Goal: Complete application form: Complete application form

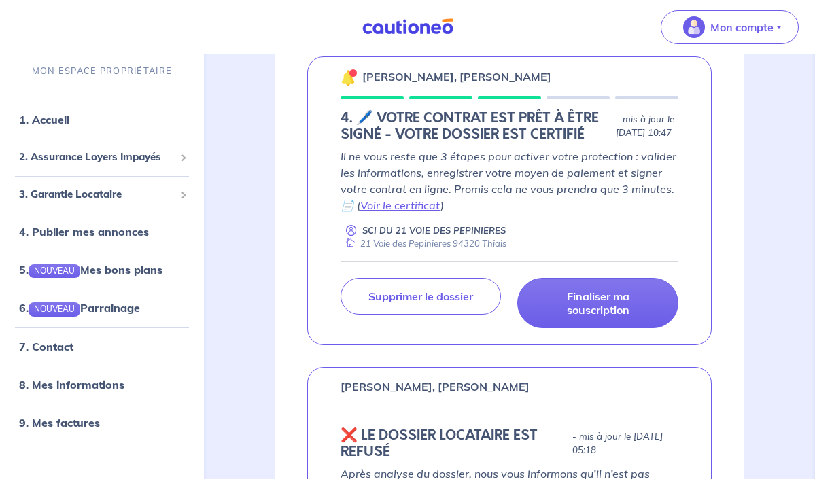
scroll to position [243, 0]
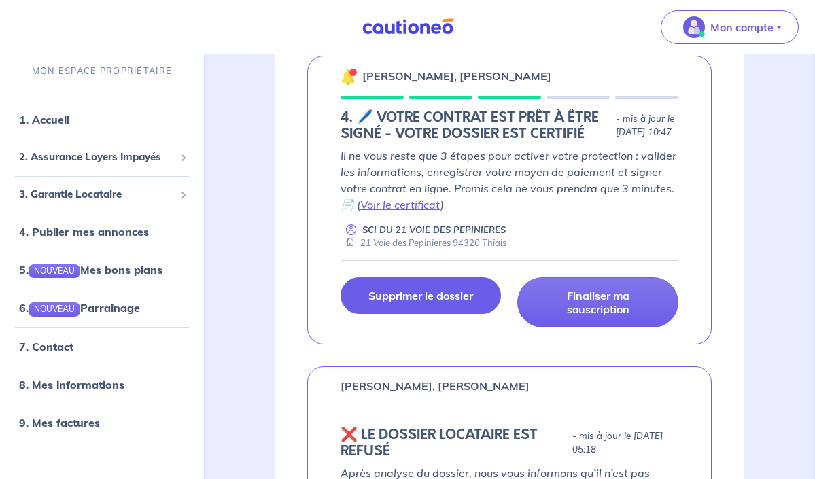
click at [411, 299] on p "Supprimer le dossier" at bounding box center [420, 296] width 105 height 14
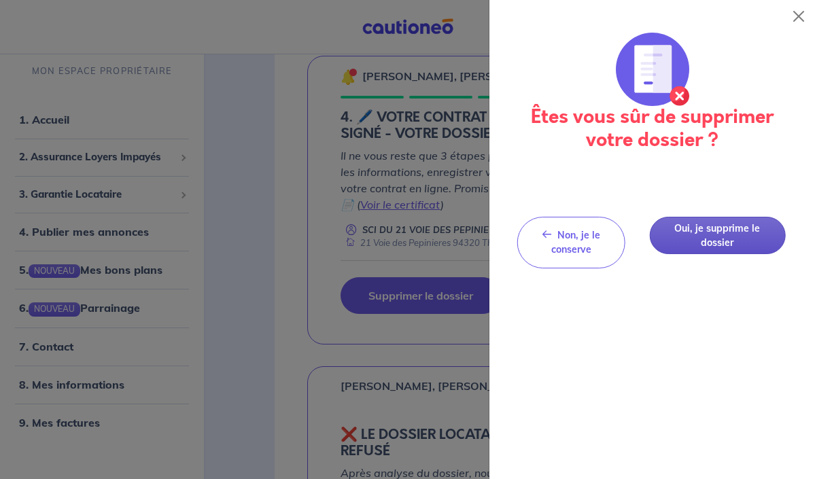
click at [702, 224] on button "Oui, je supprime le dossier" at bounding box center [717, 235] width 136 height 37
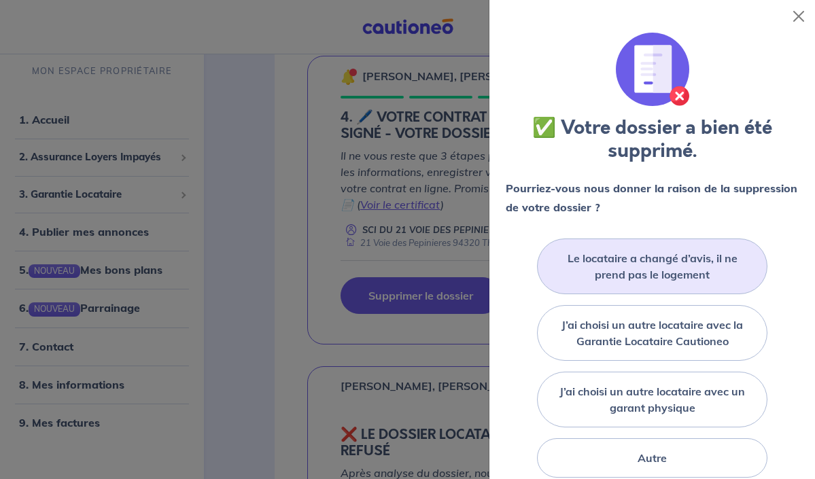
click at [646, 268] on label "Le locataire a changé d’avis, il ne prend pas le logement" at bounding box center [652, 266] width 196 height 33
click at [0, 0] on input "Le locataire a changé d’avis, il ne prend pas le logement" at bounding box center [0, 0] width 0 height 0
click at [653, 271] on label "Le locataire a changé d’avis, il ne prend pas le logement" at bounding box center [652, 266] width 196 height 33
click at [0, 0] on input "Le locataire a changé d’avis, il ne prend pas le logement" at bounding box center [0, 0] width 0 height 0
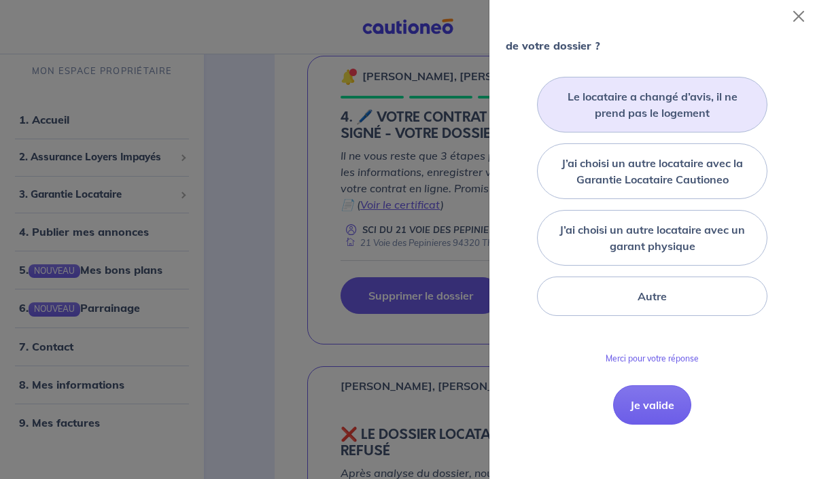
scroll to position [161, 0]
click at [649, 401] on button "Je valide" at bounding box center [652, 405] width 78 height 39
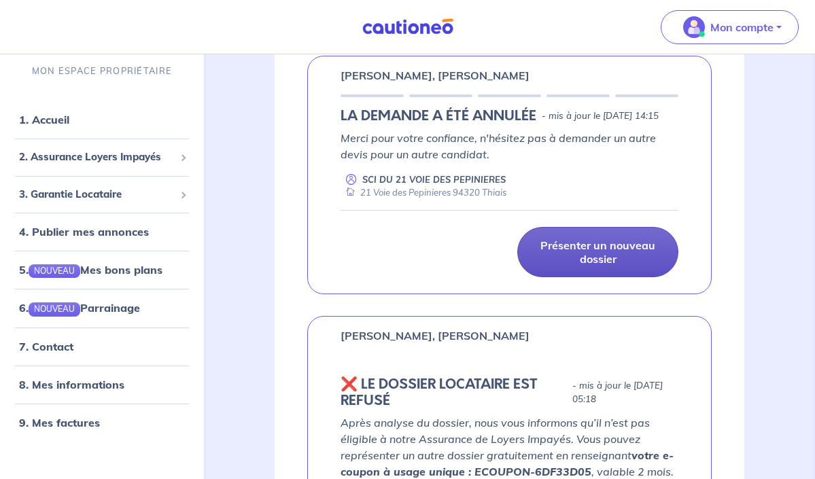
click at [588, 266] on p "Présenter un nouveau dossier" at bounding box center [597, 252] width 127 height 27
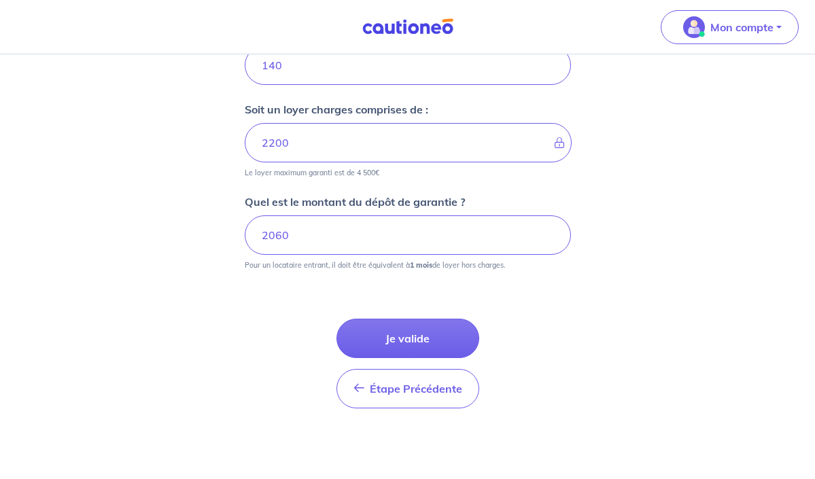
scroll to position [650, 0]
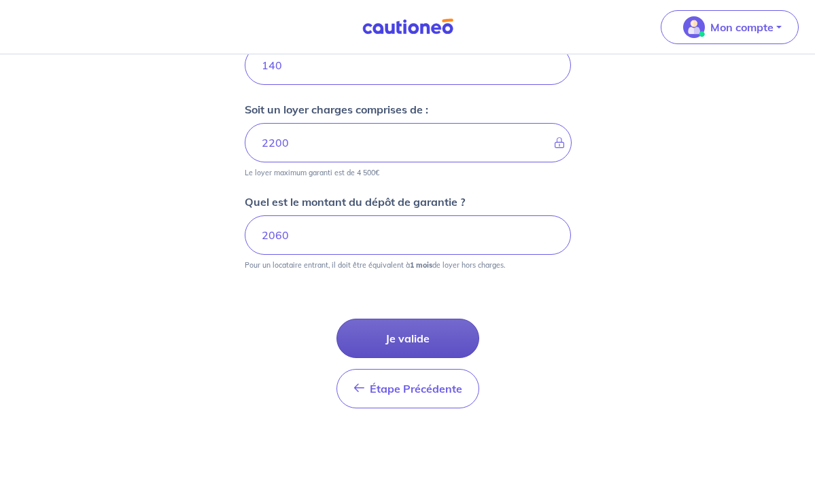
click at [409, 341] on button "Je valide" at bounding box center [407, 338] width 143 height 39
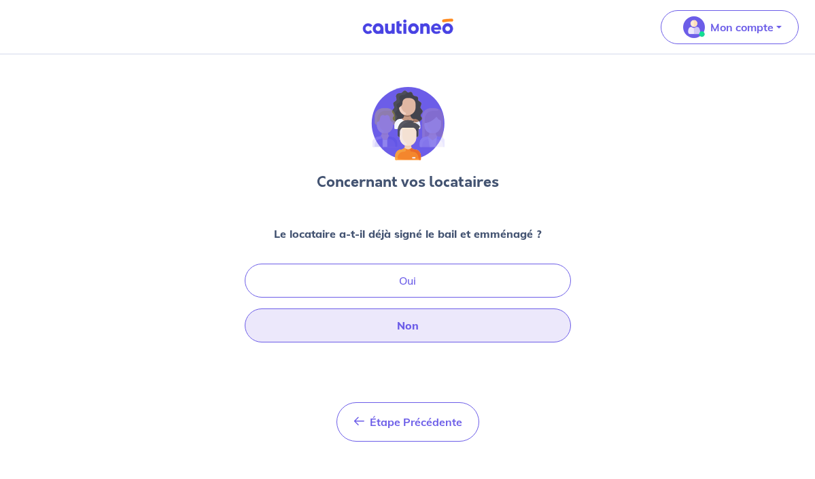
click at [406, 327] on button "Non" at bounding box center [408, 326] width 326 height 34
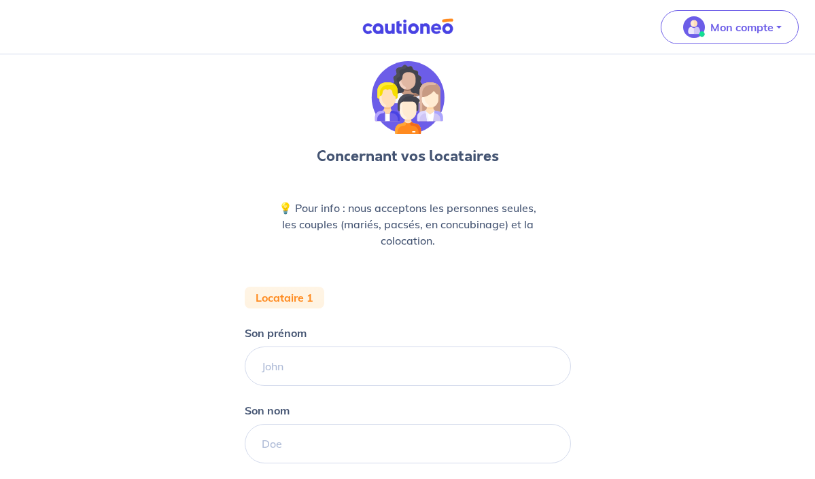
scroll to position [27, 0]
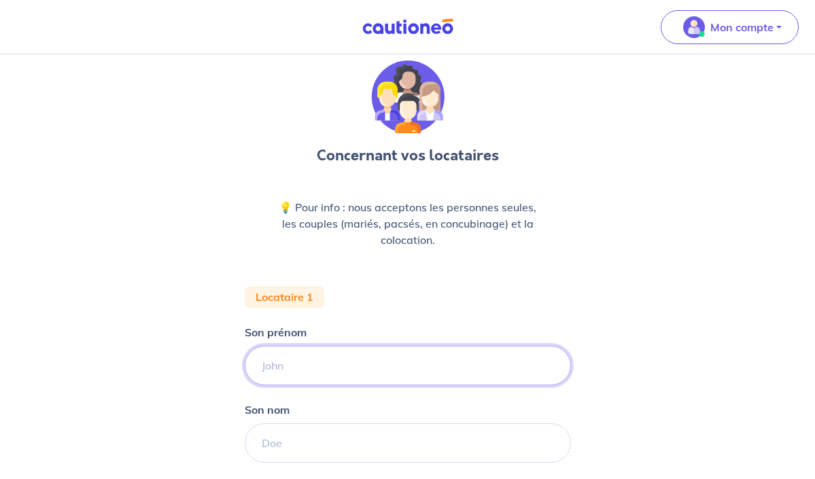
click at [291, 360] on input "Son prénom" at bounding box center [408, 365] width 326 height 39
type input "[PERSON_NAME]"
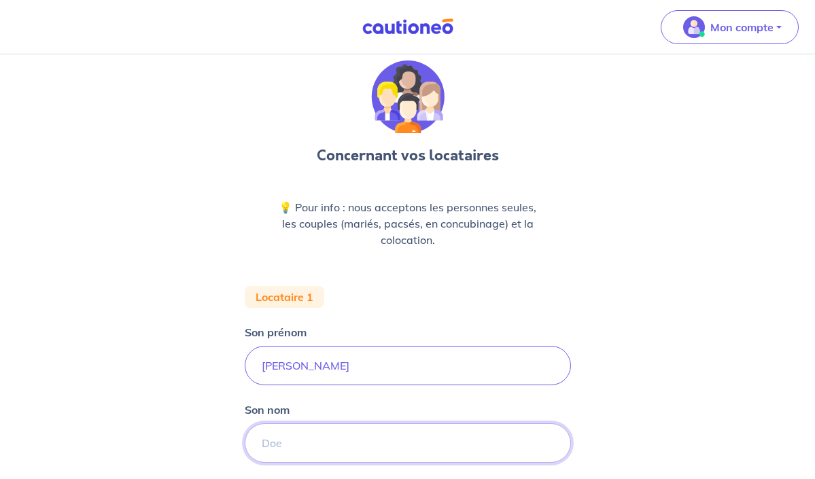
click at [302, 440] on input "Son nom" at bounding box center [408, 442] width 326 height 39
type input "Péchiné"
click at [199, 430] on div "Concernant vos locataires 💡 Pour info : nous acceptons les personnes seules, le…" at bounding box center [407, 468] width 815 height 880
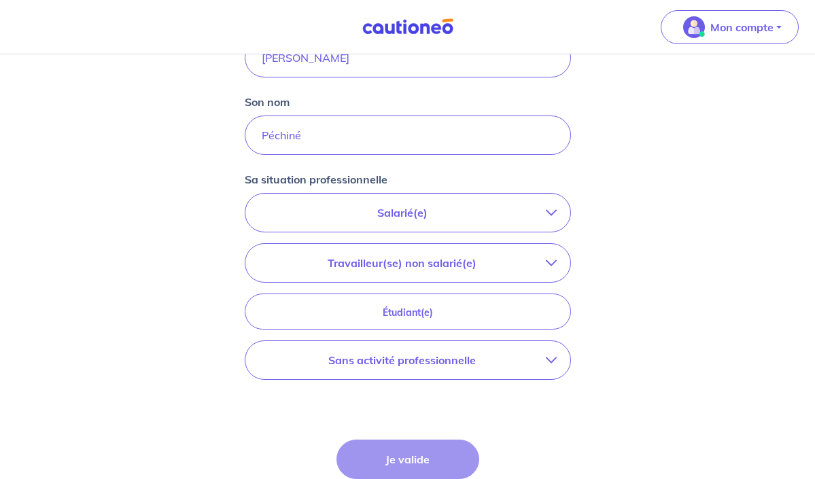
scroll to position [335, 0]
click at [440, 221] on button "Salarié(e)" at bounding box center [407, 212] width 325 height 38
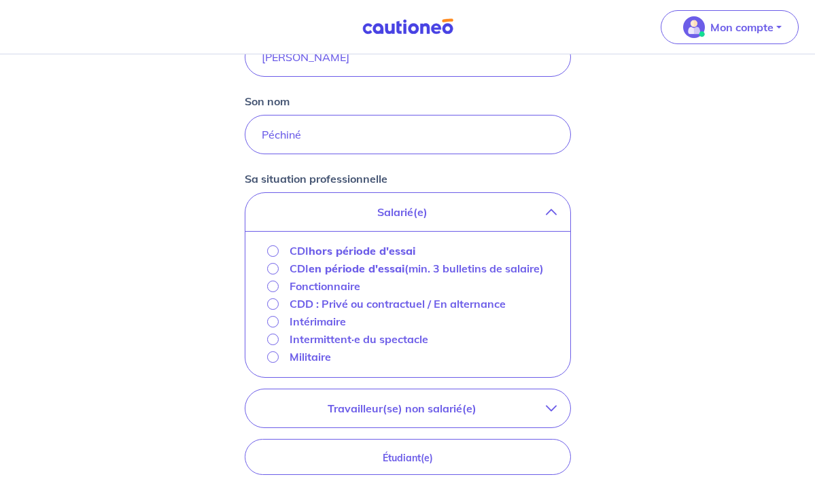
click at [271, 251] on input "CDI hors période d'essai" at bounding box center [273, 251] width 12 height 12
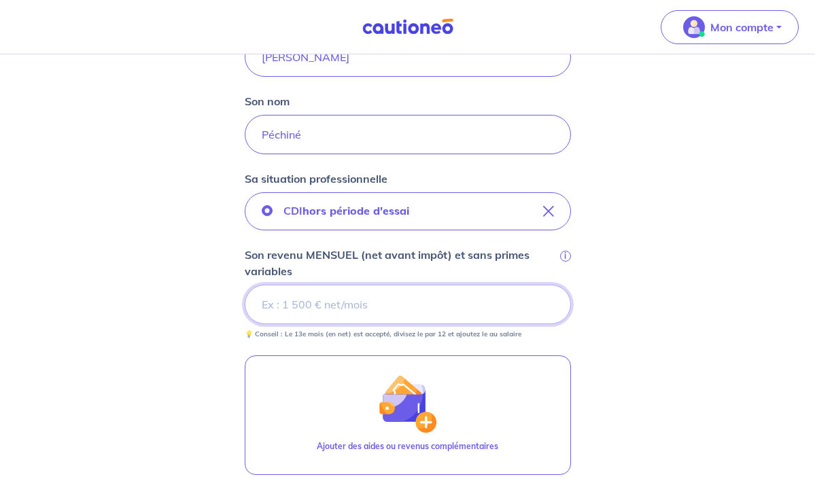
click at [280, 309] on input "Son revenu MENSUEL (net avant impôt) et sans primes variables i" at bounding box center [408, 304] width 326 height 39
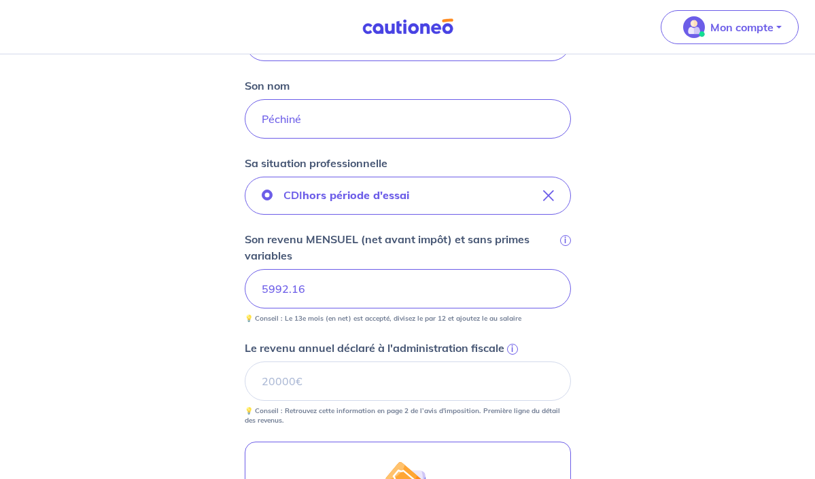
scroll to position [353, 0]
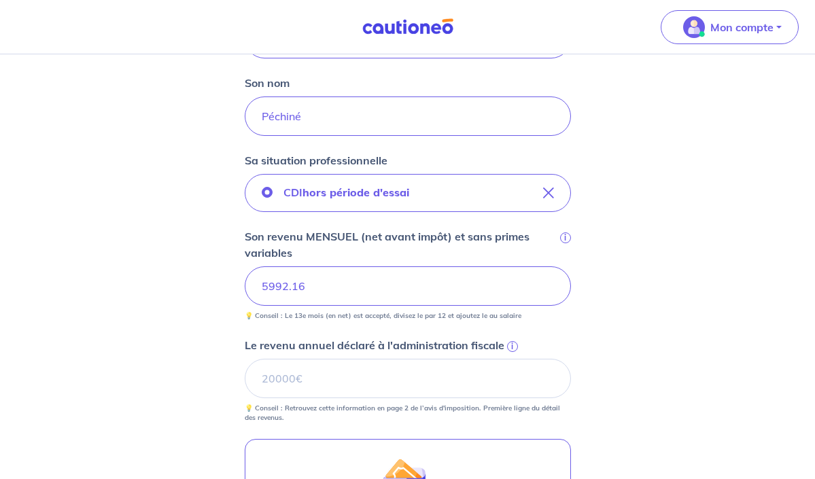
click at [510, 344] on span "i" at bounding box center [512, 346] width 11 height 11
click at [510, 359] on input "Le revenu annuel déclaré à l'administration fiscale i" at bounding box center [408, 378] width 326 height 39
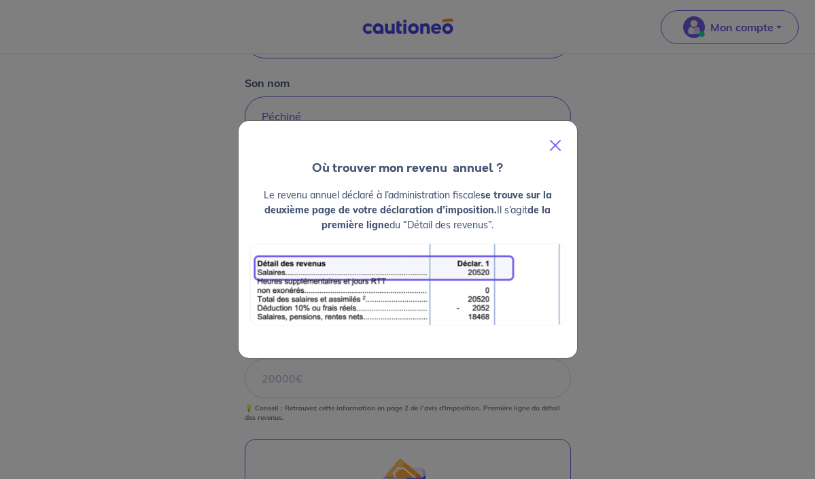
click at [553, 141] on button "Close" at bounding box center [555, 145] width 33 height 38
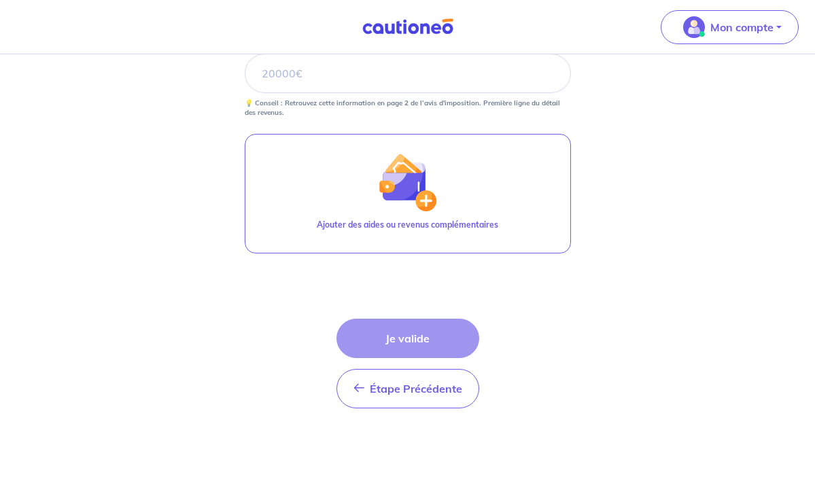
scroll to position [659, 0]
click at [423, 340] on div "Étape Précédente Précédent Je valide Je valide" at bounding box center [407, 364] width 143 height 90
click at [432, 339] on div "Étape Précédente Précédent Je valide Je valide" at bounding box center [407, 364] width 143 height 90
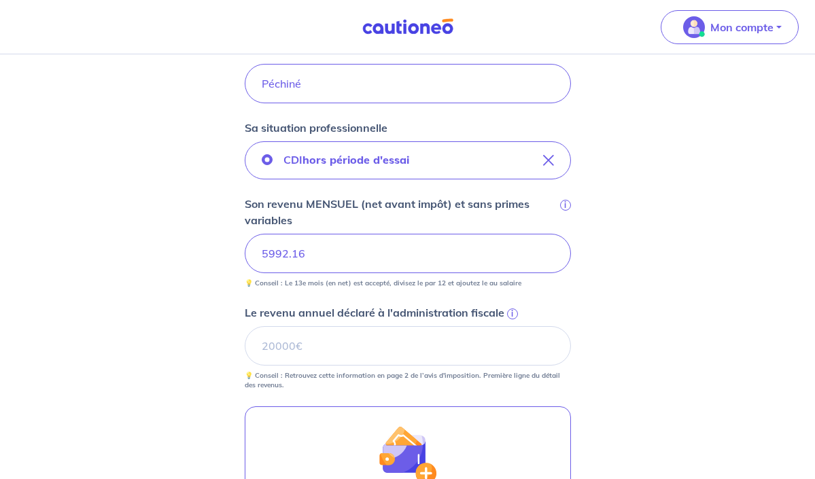
scroll to position [385, 0]
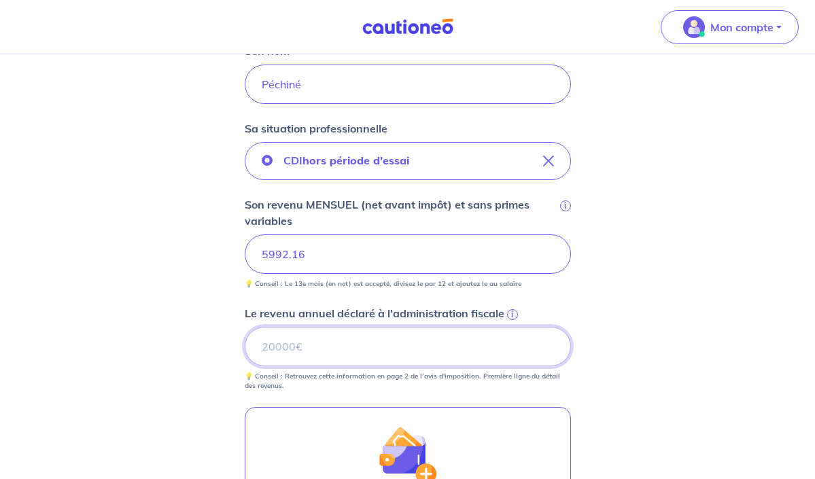
click at [324, 345] on input "Le revenu annuel déclaré à l'administration fiscale i" at bounding box center [408, 346] width 326 height 39
type input "0.01"
click at [546, 345] on input "0.01" at bounding box center [408, 346] width 326 height 39
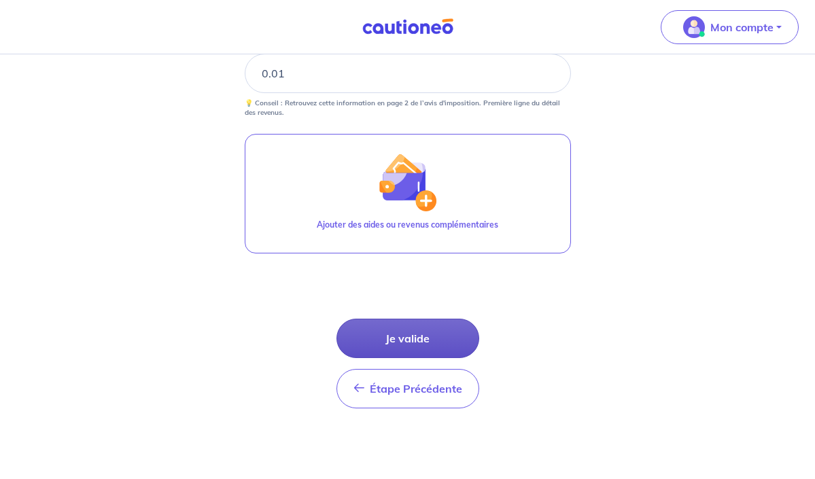
scroll to position [659, 0]
click at [408, 340] on button "Je valide" at bounding box center [407, 338] width 143 height 39
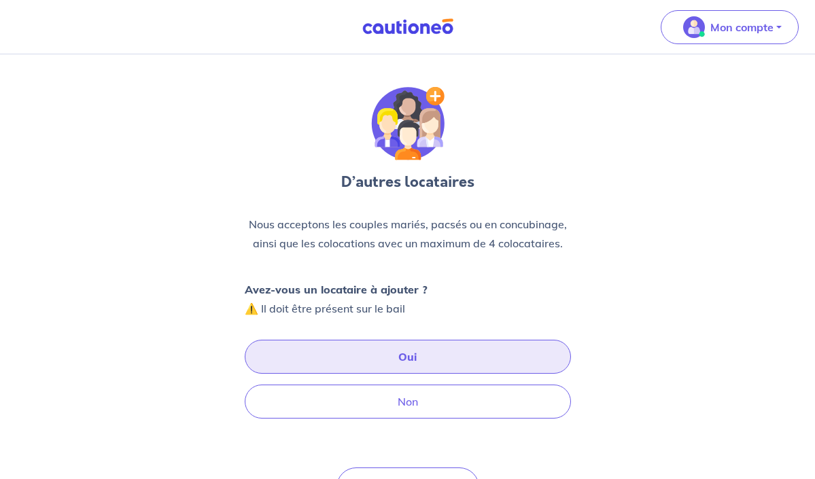
click at [408, 351] on button "Oui" at bounding box center [408, 357] width 326 height 34
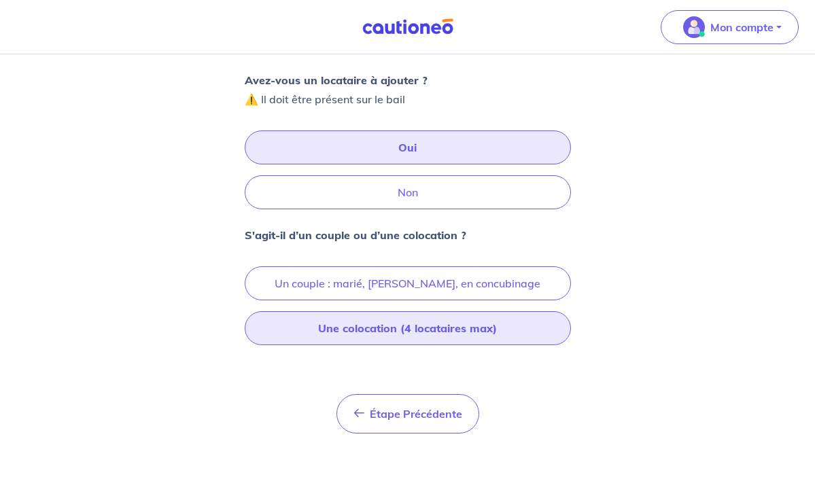
scroll to position [211, 0]
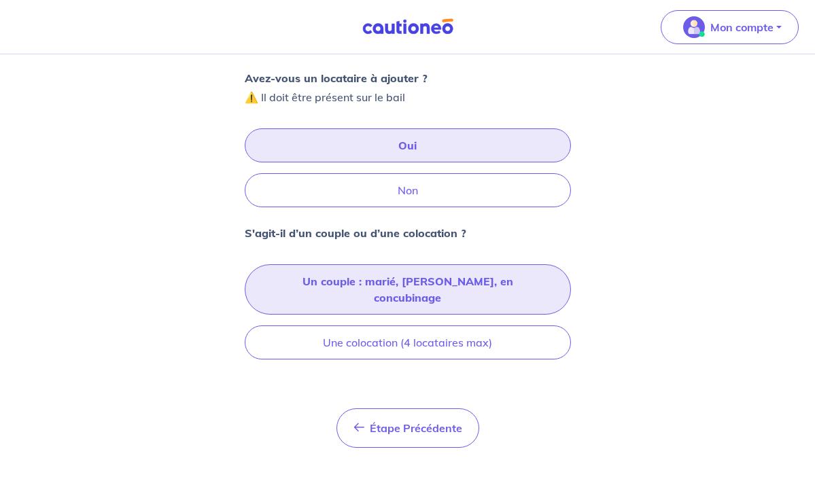
click at [395, 279] on button "Un couple : marié, [PERSON_NAME], en concubinage" at bounding box center [408, 289] width 326 height 50
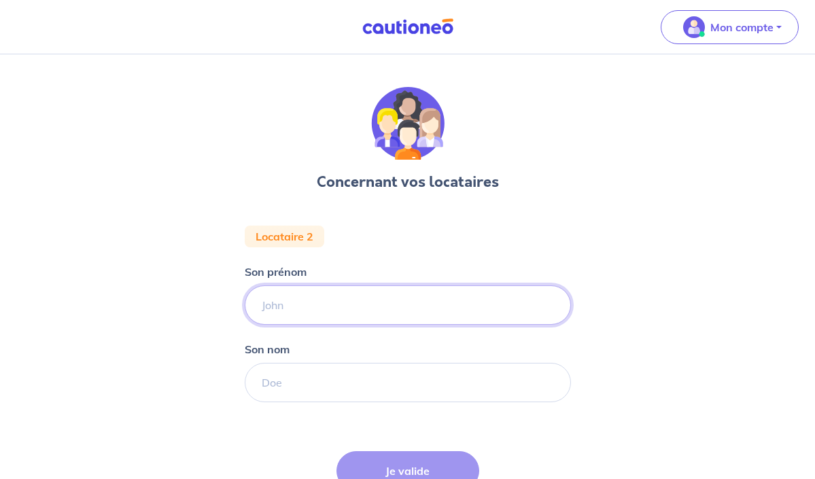
click at [275, 309] on input "Son prénom" at bounding box center [408, 304] width 326 height 39
type input "Awa"
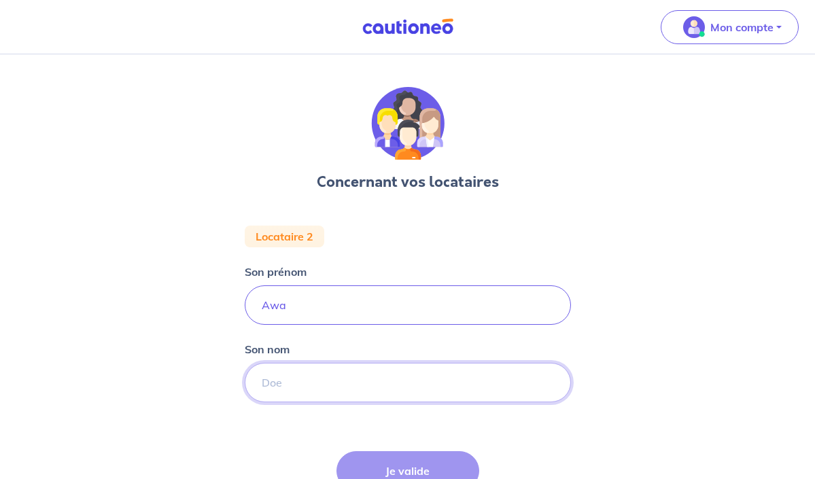
click at [287, 377] on input "Son nom" at bounding box center [408, 382] width 326 height 39
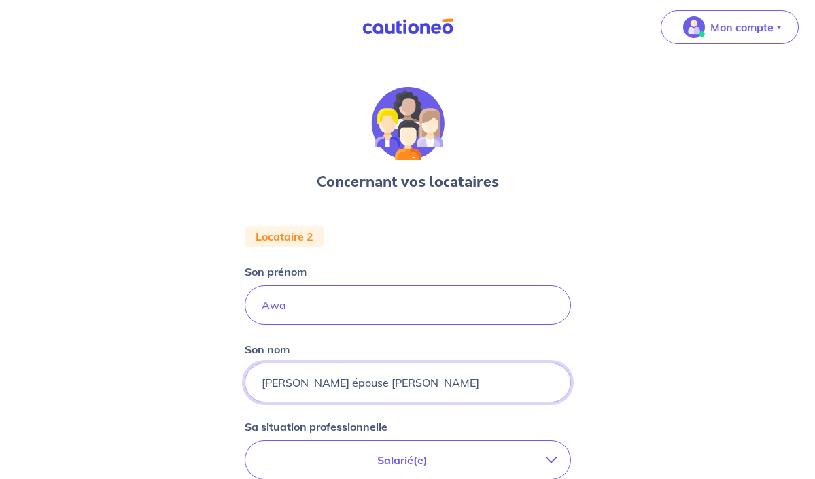
click at [288, 386] on input "[PERSON_NAME] épouse [PERSON_NAME]" at bounding box center [408, 382] width 326 height 39
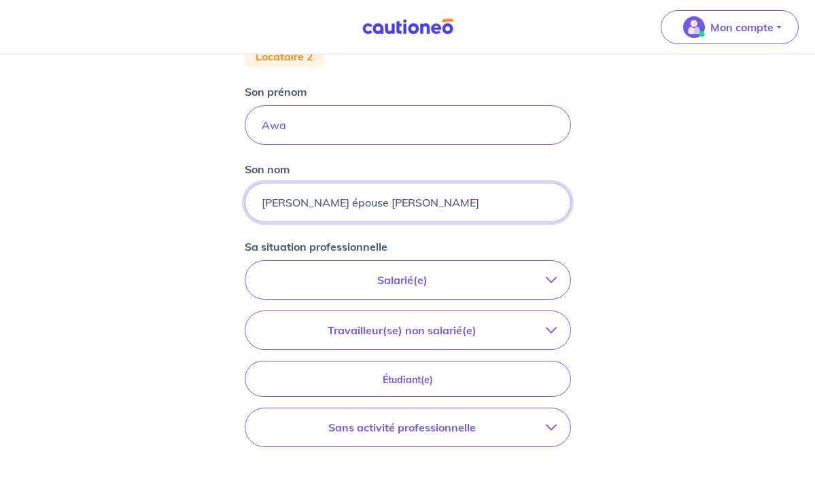
scroll to position [181, 0]
type input "[PERSON_NAME] épouse [PERSON_NAME]"
click at [478, 425] on p "Sans activité professionnelle" at bounding box center [402, 427] width 287 height 16
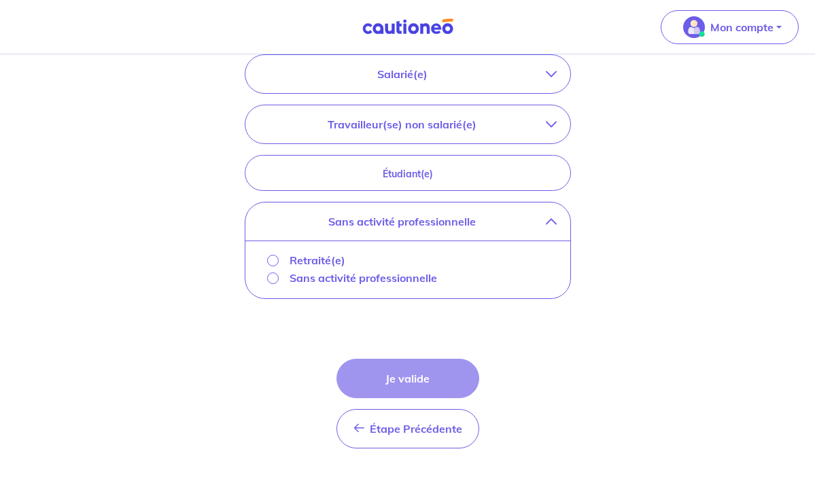
scroll to position [387, 0]
click at [271, 277] on input "Sans activité professionnelle" at bounding box center [273, 278] width 12 height 12
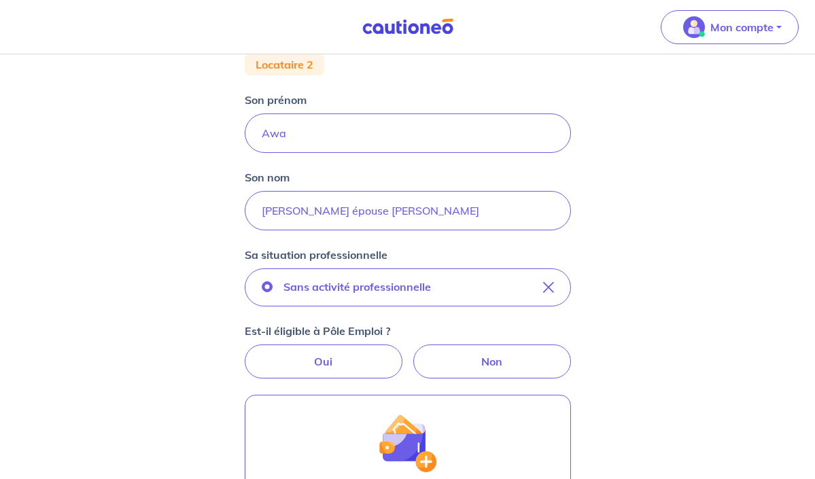
scroll to position [171, 0]
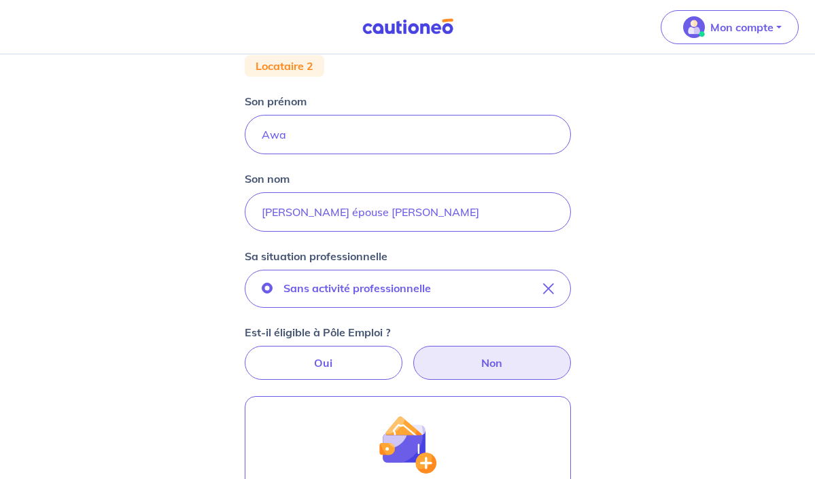
click at [501, 359] on label "Non" at bounding box center [492, 363] width 158 height 34
click at [412, 355] on input "Non" at bounding box center [407, 350] width 9 height 9
radio input "true"
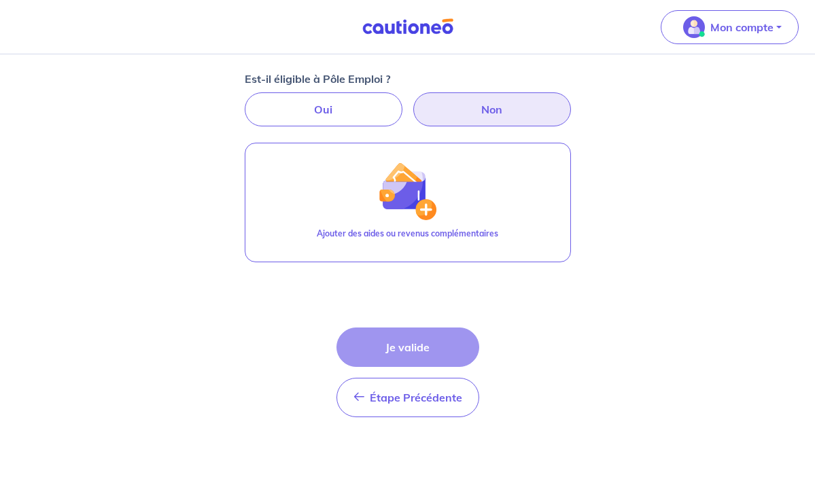
scroll to position [425, 0]
click at [423, 351] on div "Étape Précédente Précédent Je valide Je valide" at bounding box center [407, 371] width 143 height 90
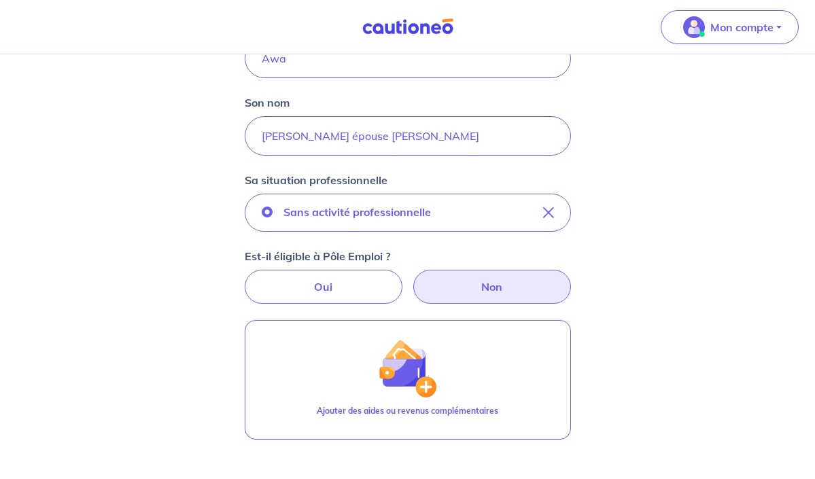
scroll to position [247, 0]
click at [482, 282] on label "Non" at bounding box center [492, 286] width 158 height 34
click at [412, 278] on input "Non" at bounding box center [407, 273] width 9 height 9
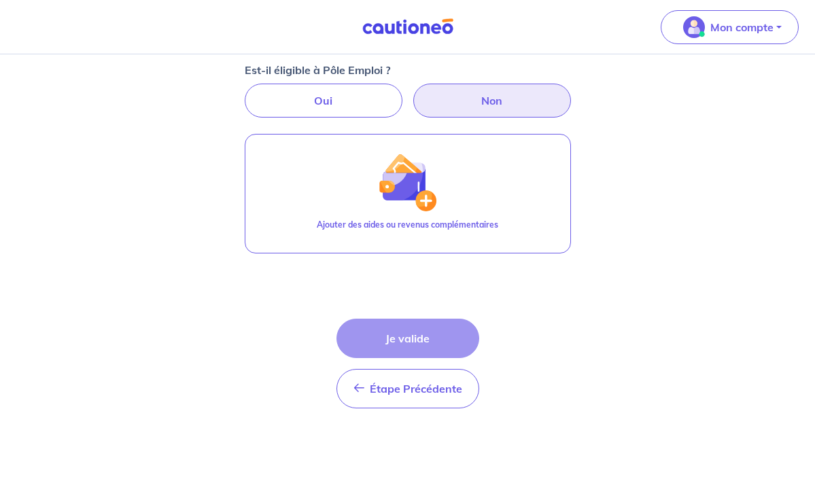
scroll to position [433, 0]
click at [424, 334] on div "Étape Précédente Précédent Je valide Je valide" at bounding box center [407, 364] width 143 height 90
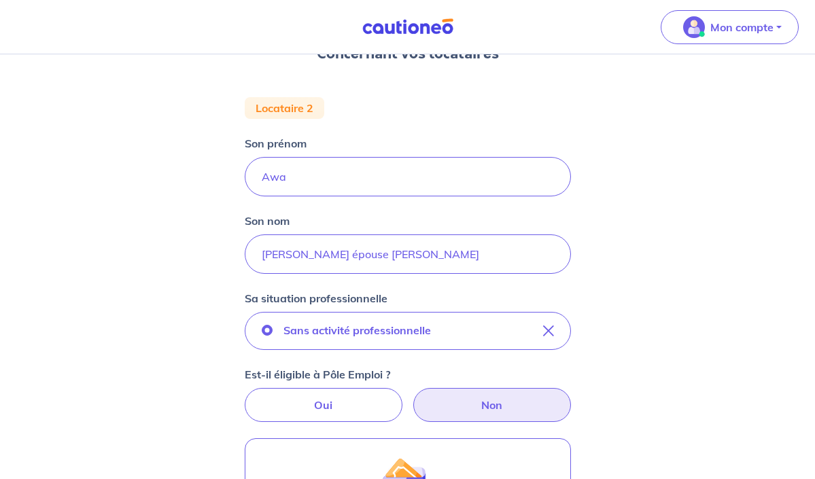
scroll to position [126, 0]
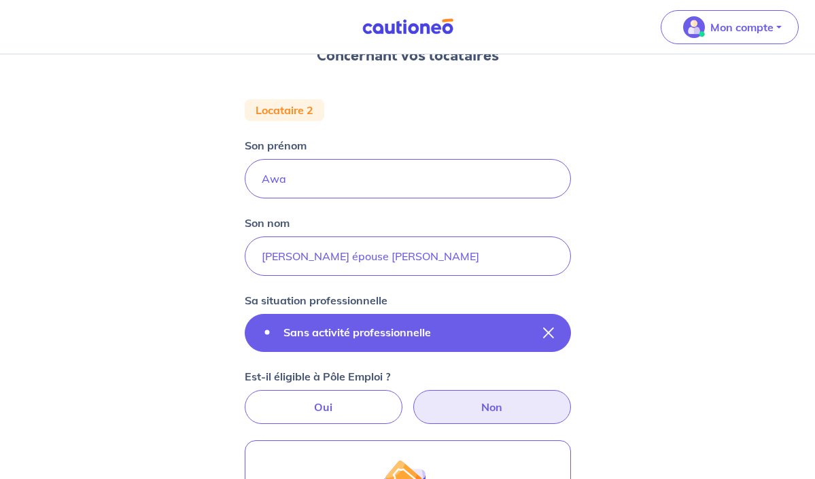
click at [545, 328] on icon "button" at bounding box center [548, 333] width 11 height 11
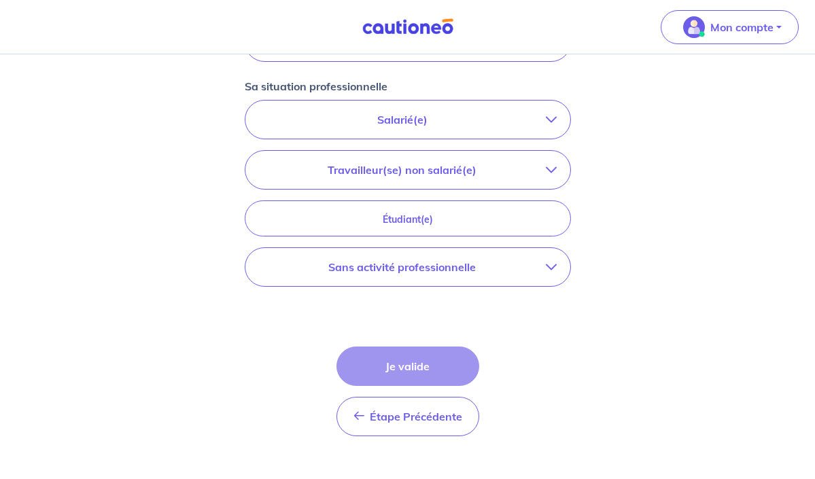
scroll to position [342, 0]
click at [525, 258] on p "Sans activité professionnelle" at bounding box center [402, 266] width 287 height 16
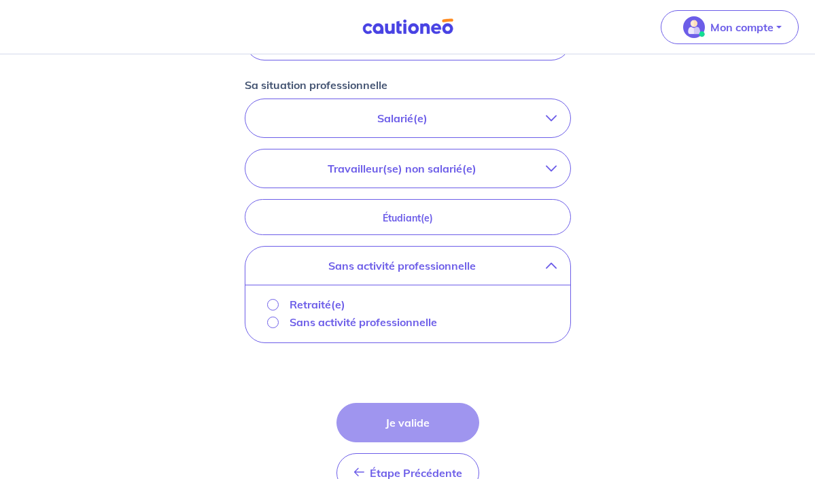
click at [271, 324] on input "Sans activité professionnelle" at bounding box center [273, 323] width 12 height 12
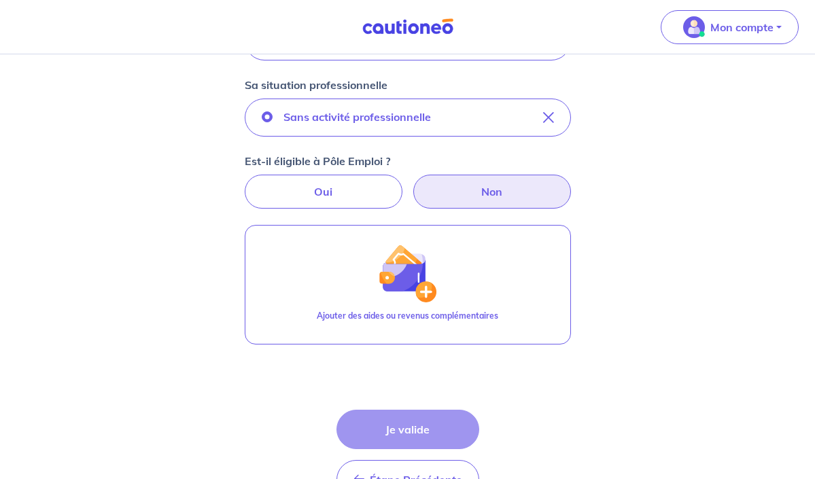
click at [512, 194] on label "Non" at bounding box center [492, 192] width 158 height 34
click at [412, 184] on input "Non" at bounding box center [407, 179] width 9 height 9
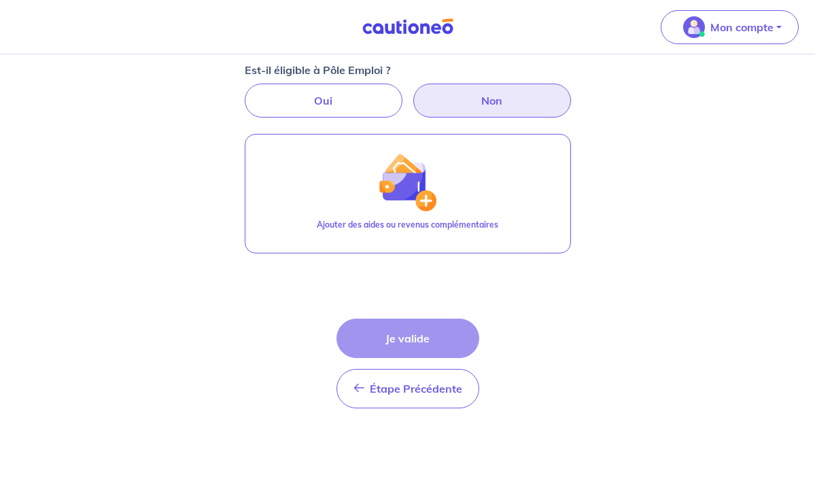
scroll to position [433, 0]
click at [413, 342] on div "Étape Précédente Précédent Je valide Je valide" at bounding box center [407, 364] width 143 height 90
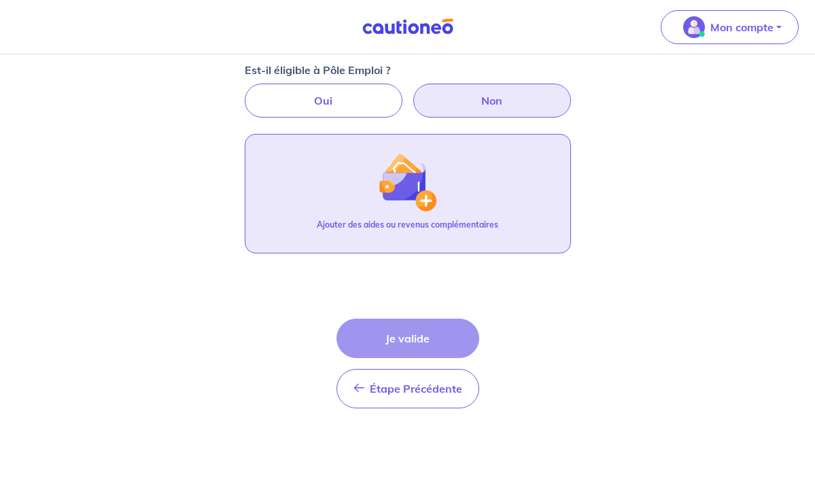
click at [421, 232] on div "Ajouter des aides ou revenus complémentaires" at bounding box center [407, 230] width 181 height 23
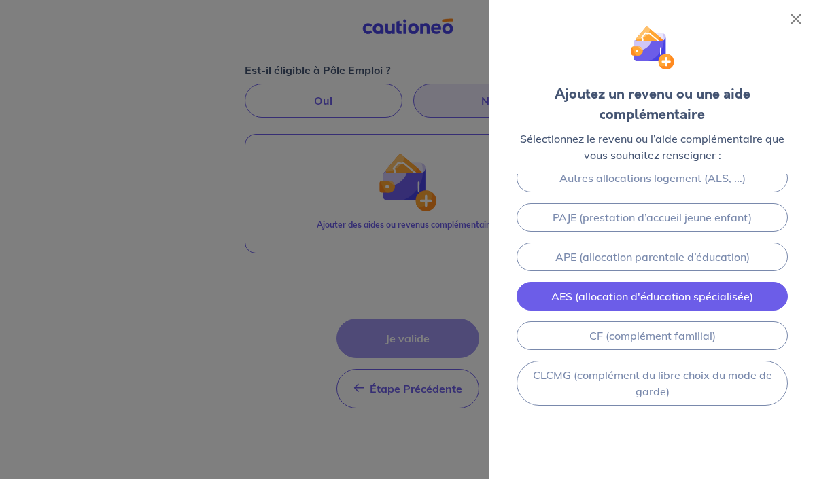
scroll to position [331, 0]
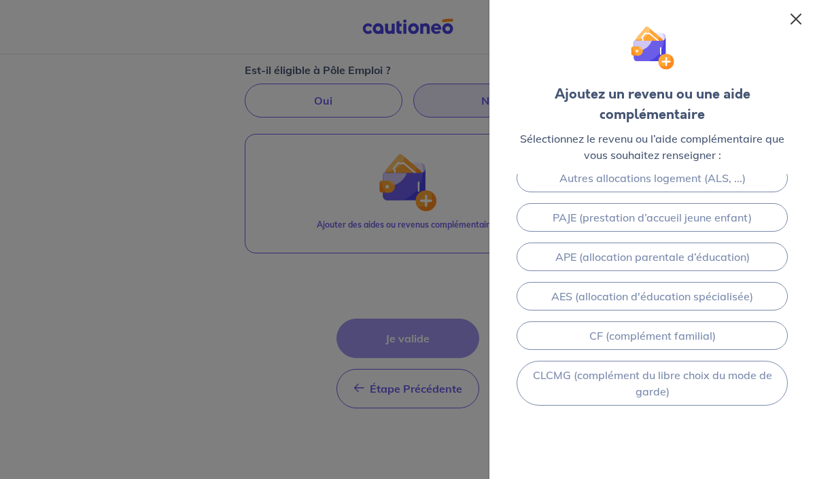
click at [795, 16] on button "Close" at bounding box center [796, 19] width 22 height 22
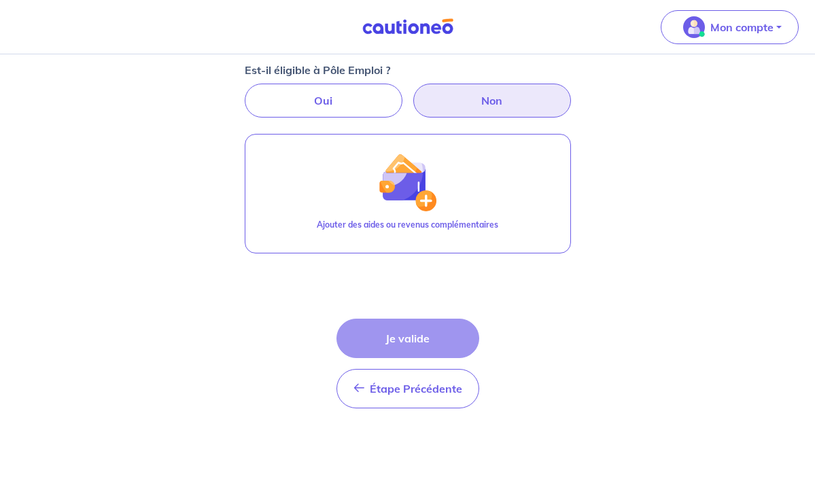
click at [409, 344] on div "Étape Précédente Précédent Je valide Je valide" at bounding box center [407, 364] width 143 height 90
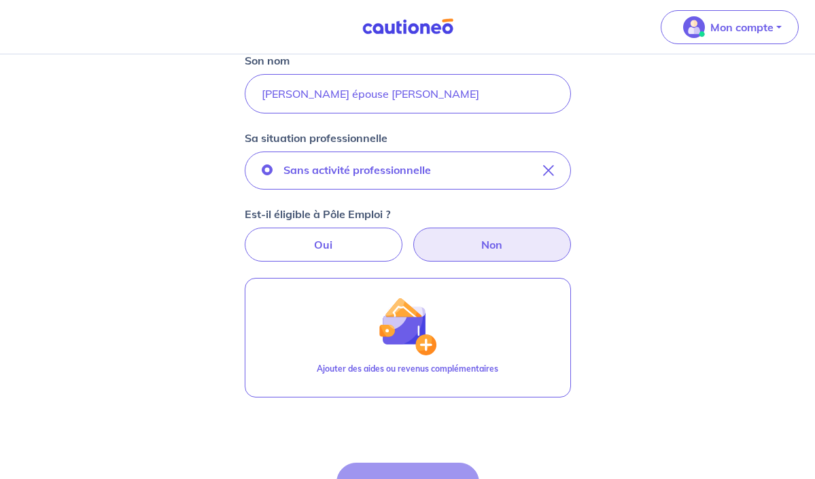
scroll to position [287, 0]
click at [478, 243] on label "Non" at bounding box center [492, 246] width 158 height 34
click at [412, 238] on input "Non" at bounding box center [407, 233] width 9 height 9
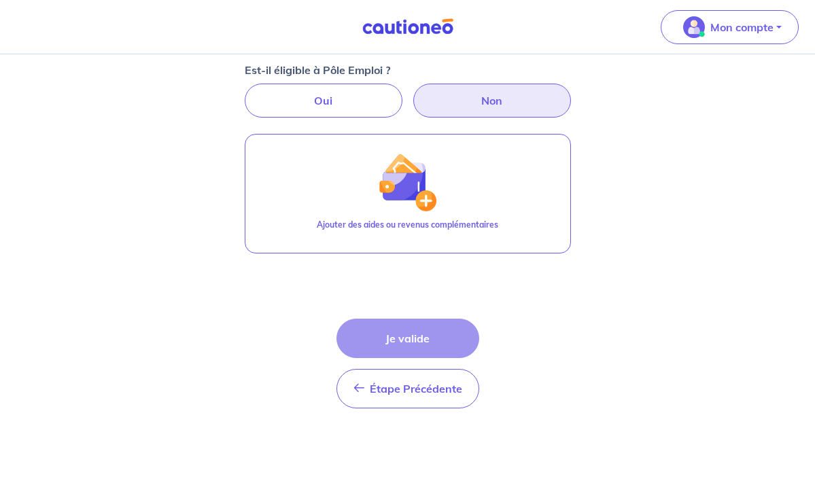
scroll to position [433, 0]
click at [409, 342] on div "Étape Précédente Précédent Je valide Je valide" at bounding box center [407, 364] width 143 height 90
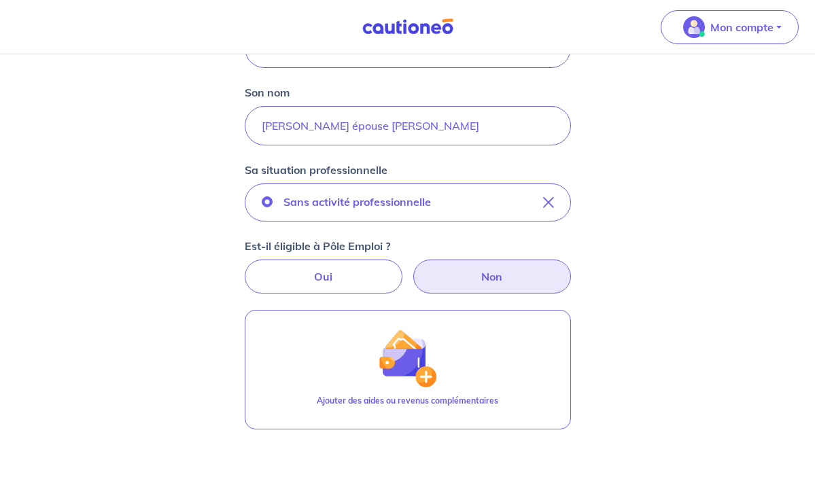
scroll to position [266, 0]
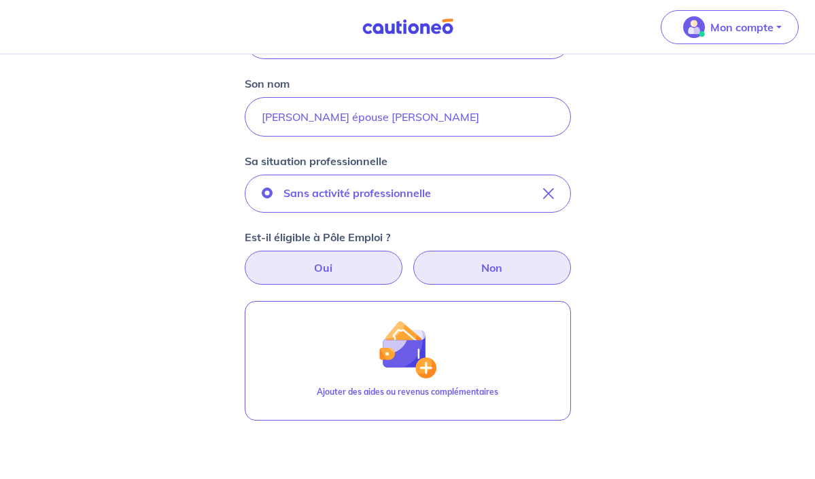
click at [340, 262] on label "Oui" at bounding box center [324, 268] width 158 height 34
click at [403, 260] on input "Oui" at bounding box center [407, 255] width 9 height 9
radio input "true"
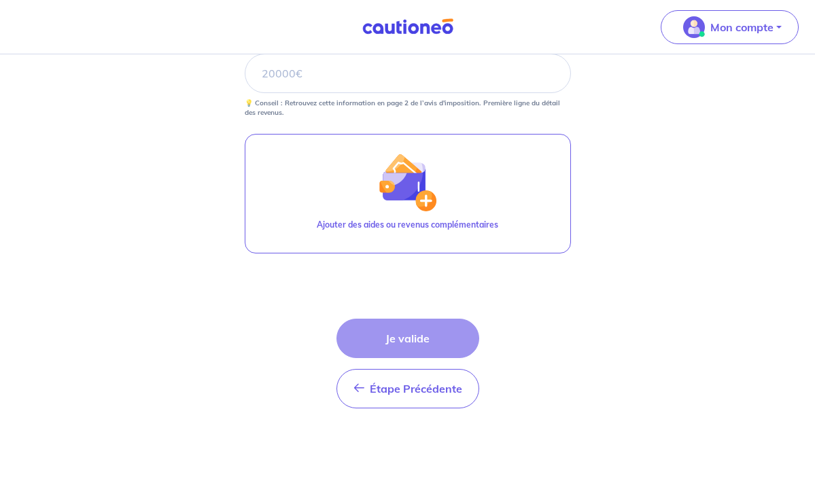
scroll to position [627, 0]
click at [375, 332] on div "Étape Précédente Précédent Je valide Je valide" at bounding box center [407, 364] width 143 height 90
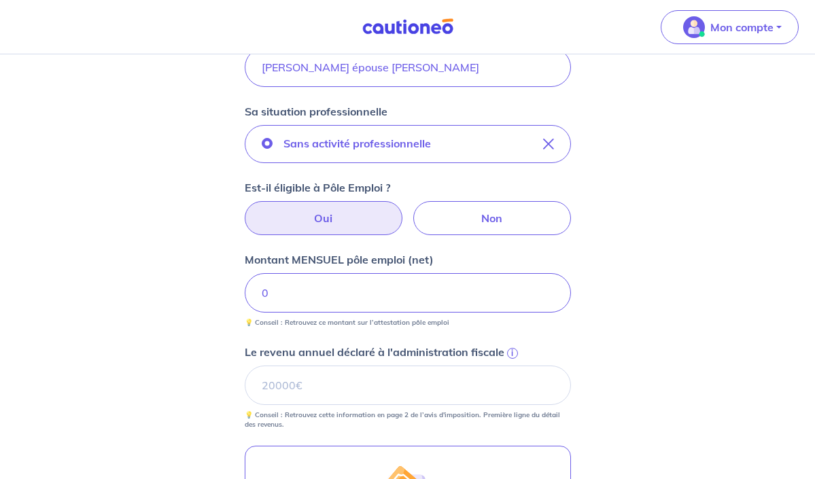
scroll to position [293, 0]
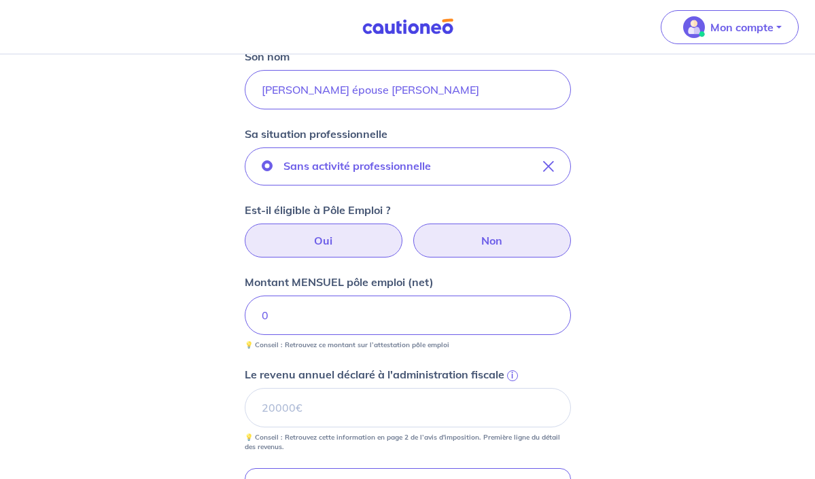
click at [487, 237] on label "Non" at bounding box center [492, 241] width 158 height 34
click at [412, 232] on input "Non" at bounding box center [407, 228] width 9 height 9
radio input "true"
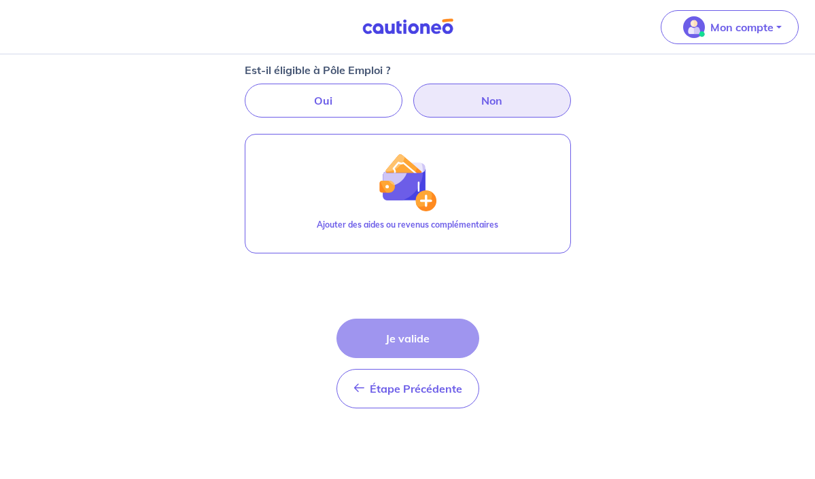
scroll to position [433, 0]
click at [411, 343] on div "Étape Précédente Précédent Je valide Je valide" at bounding box center [407, 364] width 143 height 90
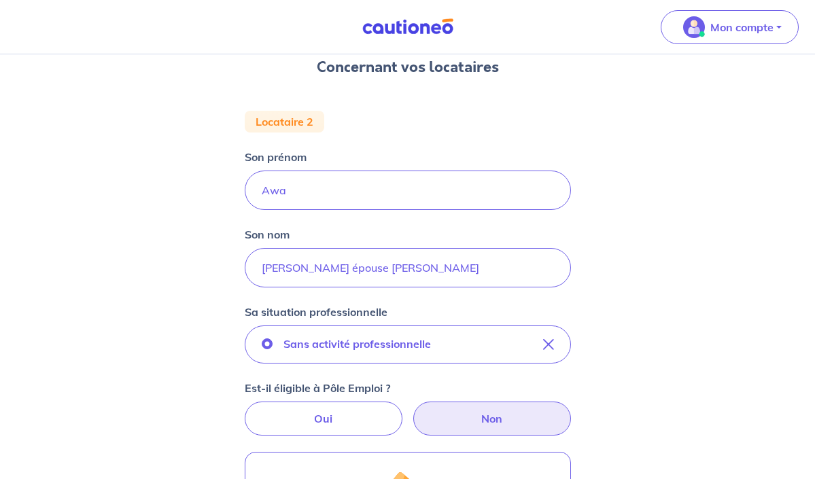
scroll to position [114, 0]
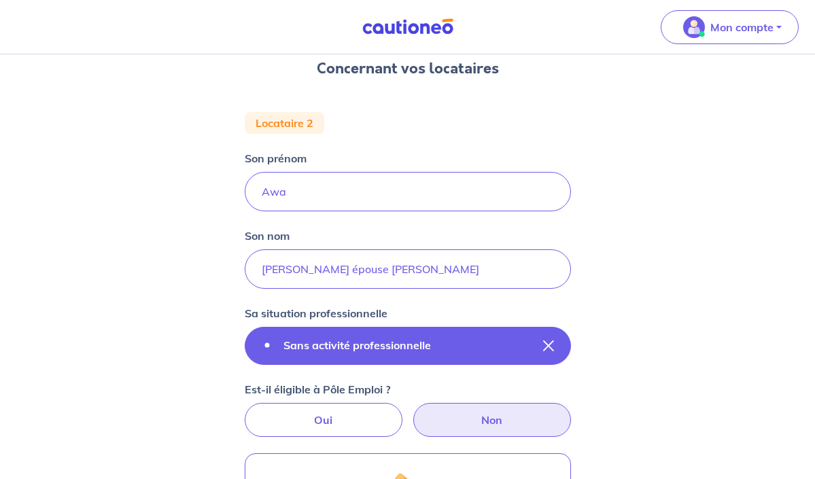
click at [520, 345] on button "Sans activité professionnelle" at bounding box center [408, 346] width 326 height 38
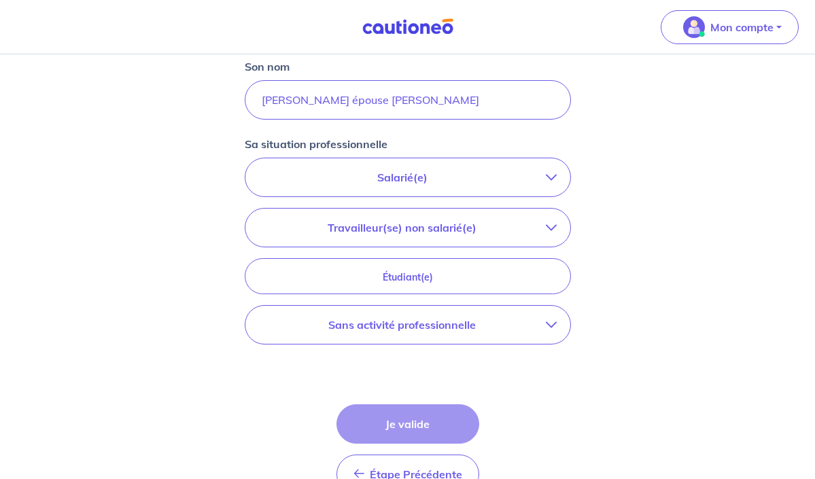
scroll to position [285, 0]
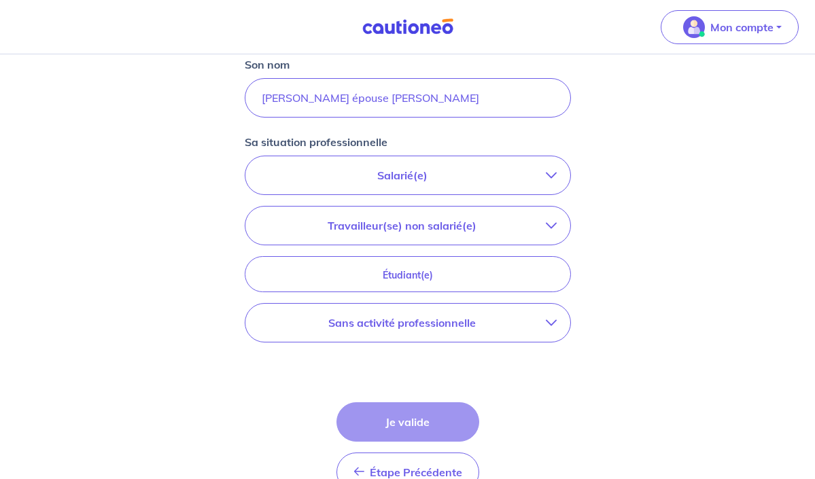
click at [512, 227] on p "Travailleur(se) non salarié(e)" at bounding box center [402, 225] width 287 height 16
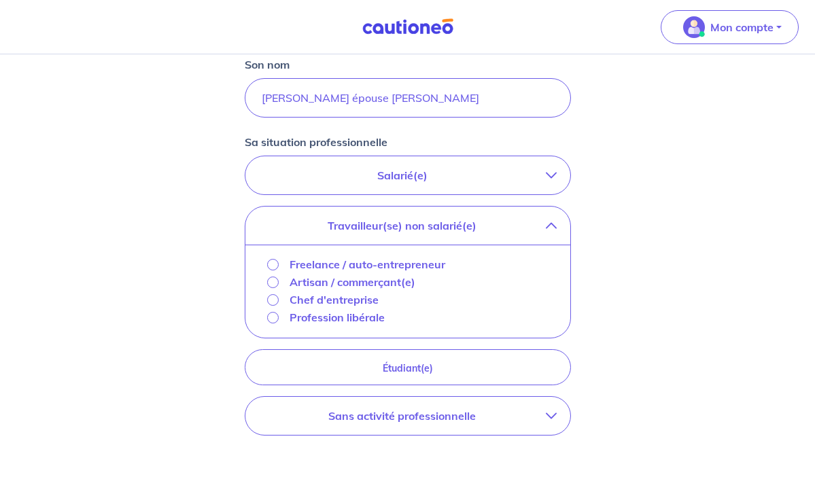
click at [271, 264] on input "Freelance / auto-entrepreneur" at bounding box center [273, 265] width 12 height 12
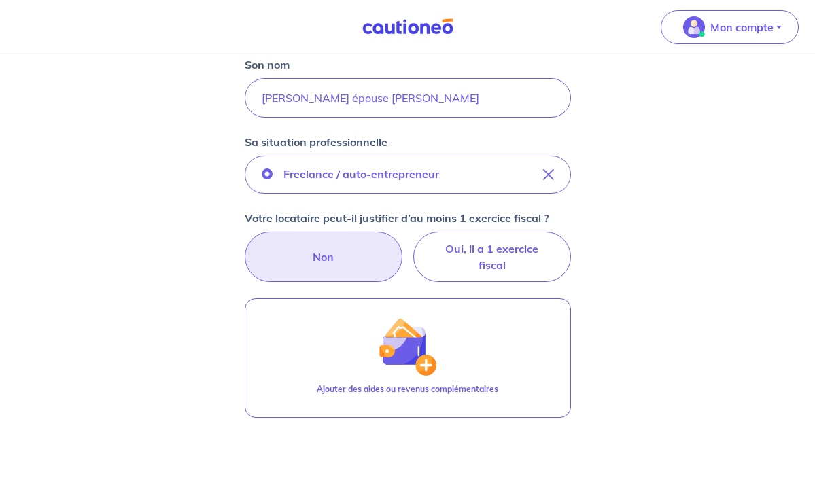
click at [328, 256] on label "Non" at bounding box center [324, 257] width 158 height 50
click at [403, 241] on input "Non" at bounding box center [407, 236] width 9 height 9
radio input "true"
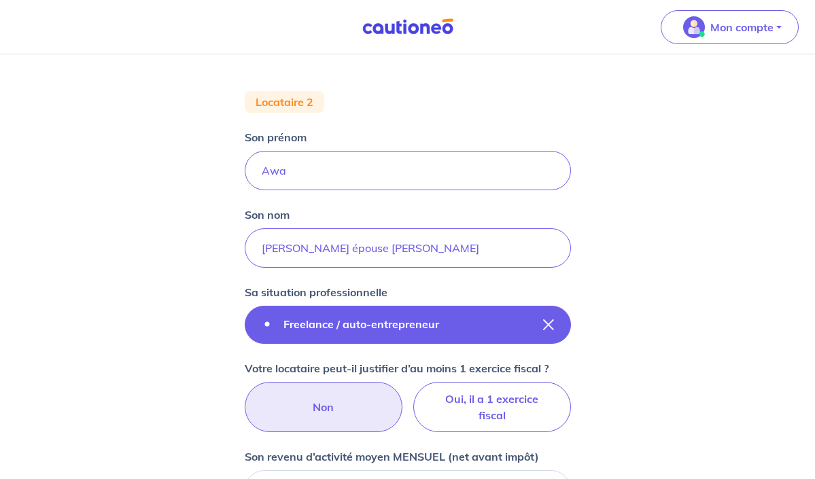
scroll to position [134, 0]
click at [545, 319] on button "Freelance / auto-entrepreneur" at bounding box center [408, 326] width 326 height 38
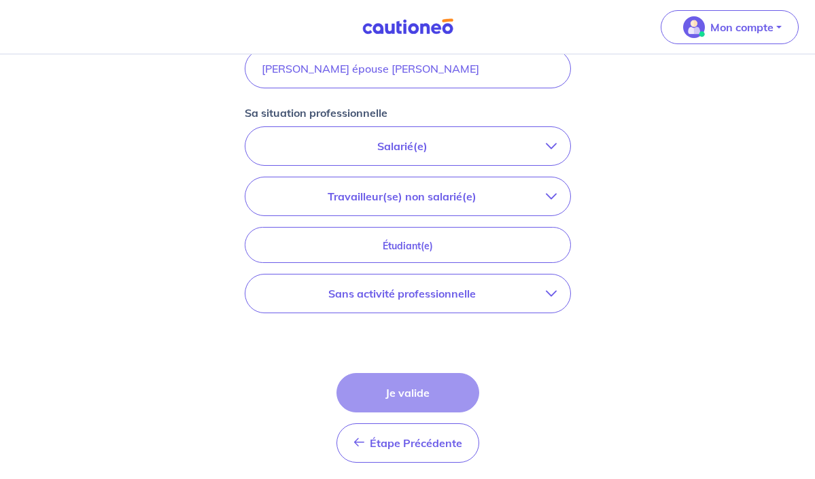
scroll to position [316, 0]
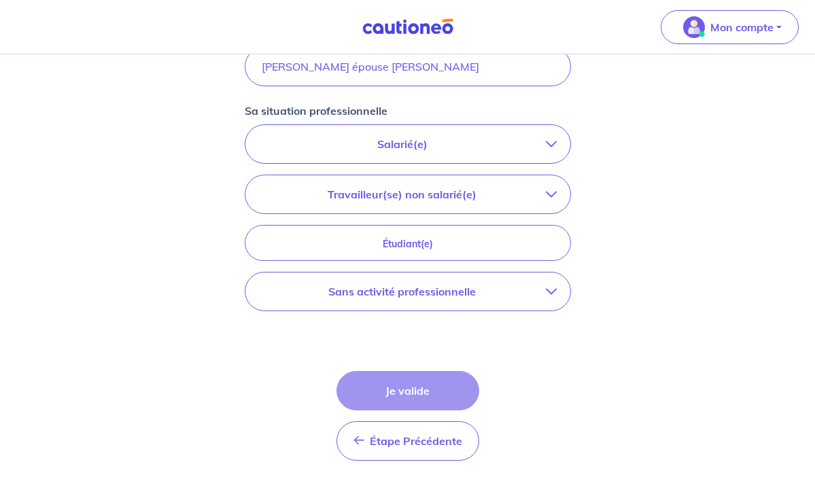
click at [539, 291] on p "Sans activité professionnelle" at bounding box center [402, 291] width 287 height 16
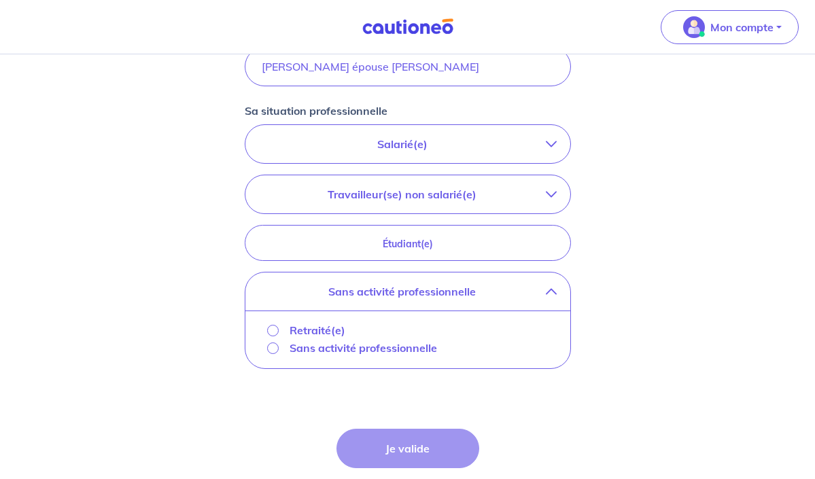
click at [271, 351] on input "Sans activité professionnelle" at bounding box center [273, 349] width 12 height 12
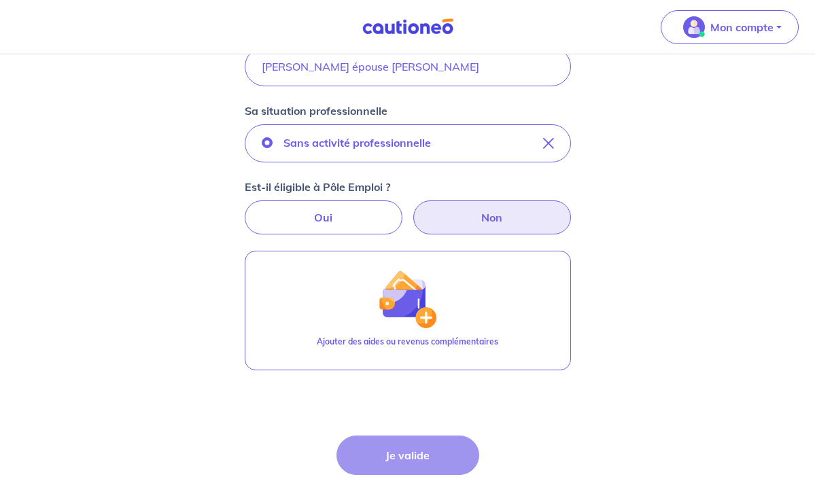
click at [508, 216] on label "Non" at bounding box center [492, 218] width 158 height 34
click at [412, 209] on input "Non" at bounding box center [407, 205] width 9 height 9
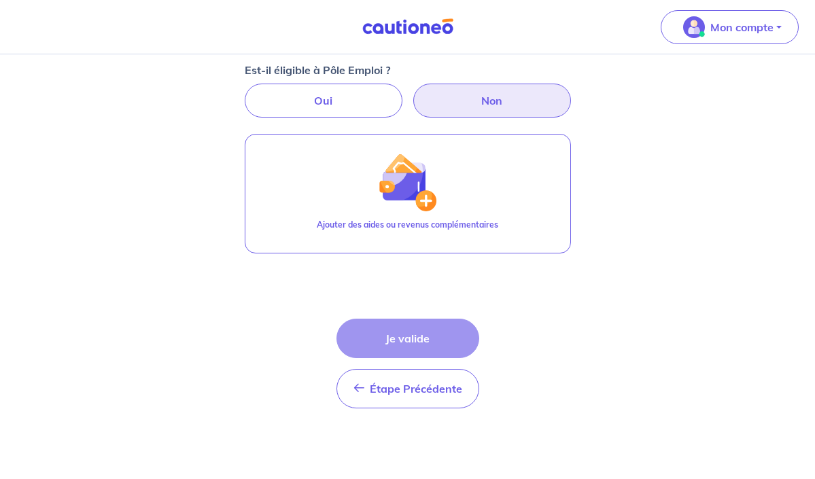
scroll to position [433, 0]
click at [395, 336] on div "Étape Précédente Précédent Je valide Je valide" at bounding box center [407, 364] width 143 height 90
click at [319, 99] on label "Oui" at bounding box center [324, 101] width 158 height 34
click at [403, 92] on input "Oui" at bounding box center [407, 88] width 9 height 9
radio input "true"
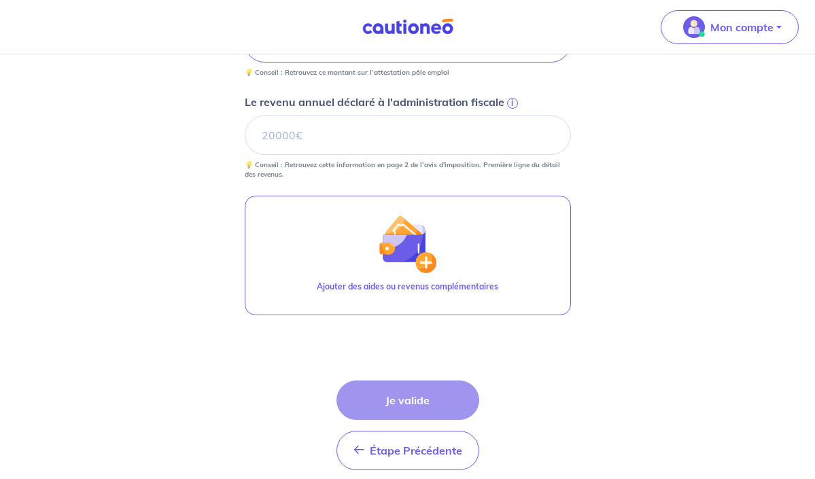
scroll to position [566, 0]
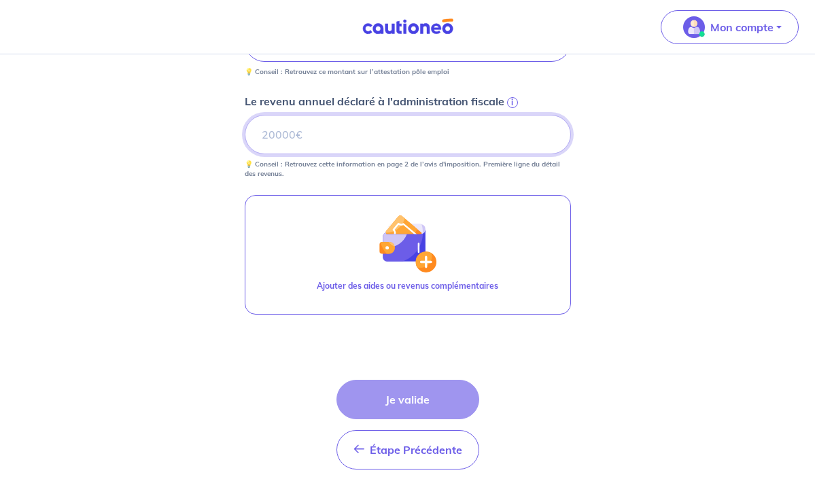
type input "0"
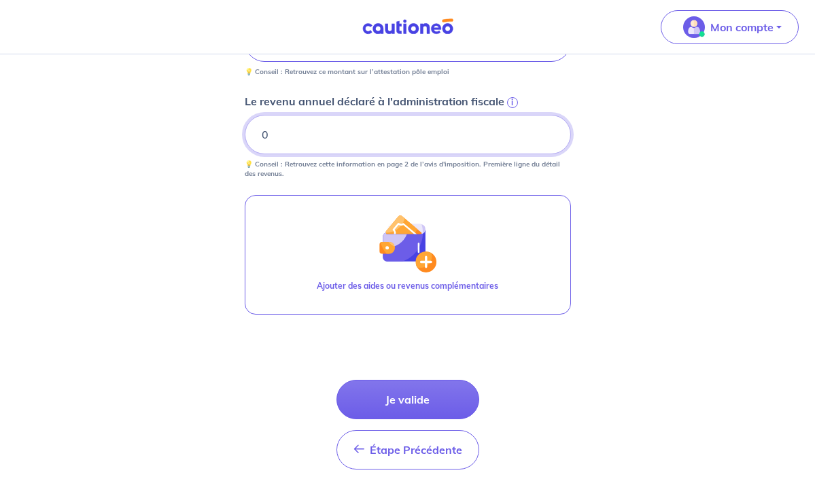
click at [548, 135] on input "0" at bounding box center [408, 134] width 326 height 39
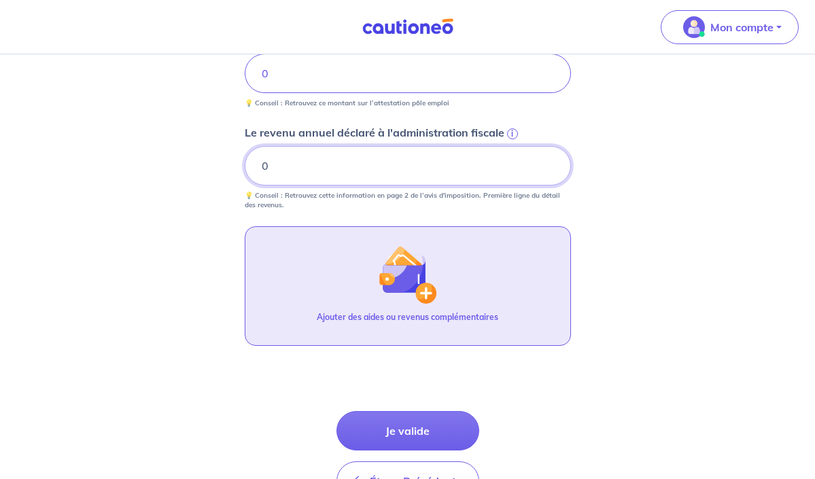
scroll to position [537, 0]
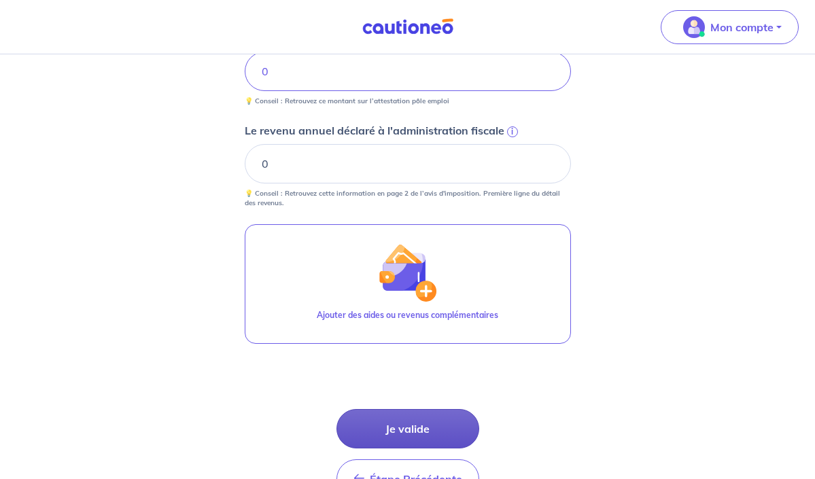
click at [404, 425] on button "Je valide" at bounding box center [407, 428] width 143 height 39
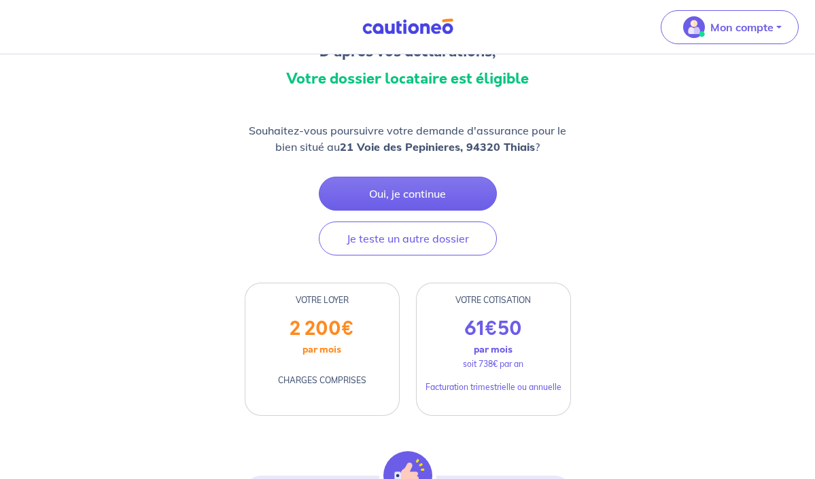
scroll to position [131, 0]
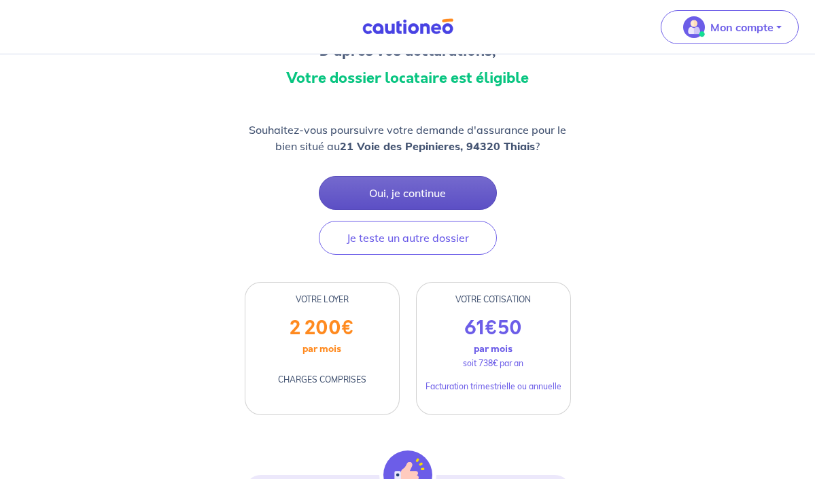
click at [421, 193] on button "Oui, je continue" at bounding box center [408, 193] width 178 height 34
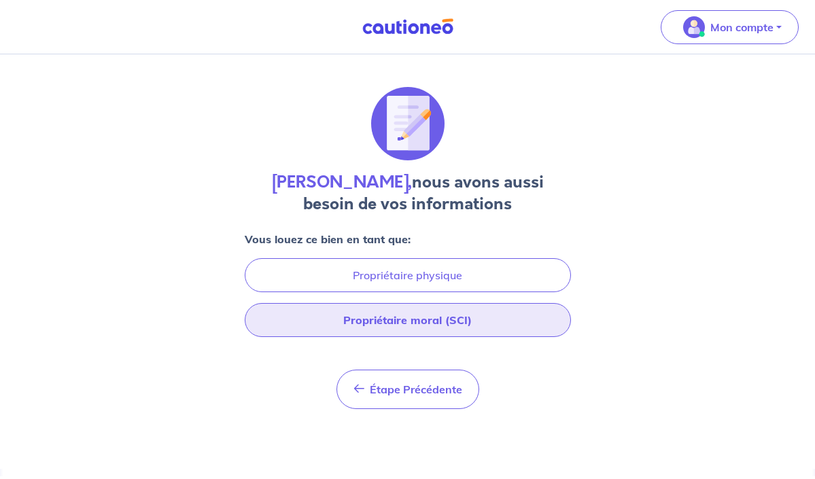
click at [415, 317] on button "Propriétaire moral (SCI)" at bounding box center [408, 320] width 326 height 34
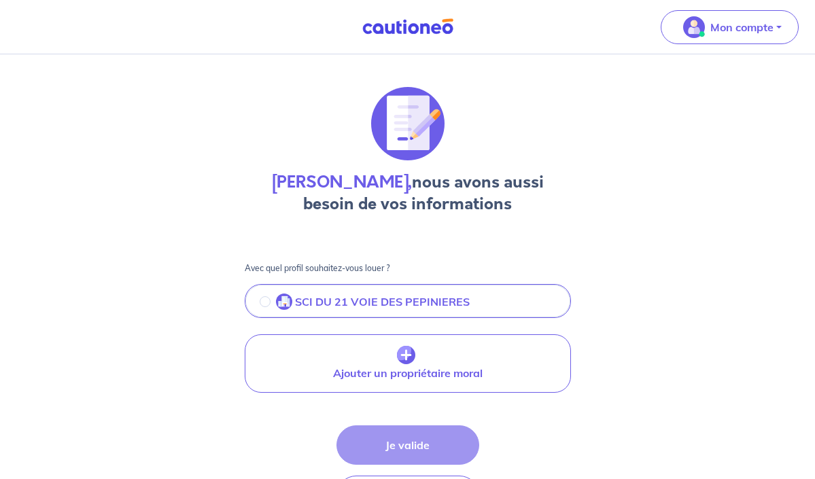
click at [264, 300] on input "radio" at bounding box center [265, 301] width 11 height 11
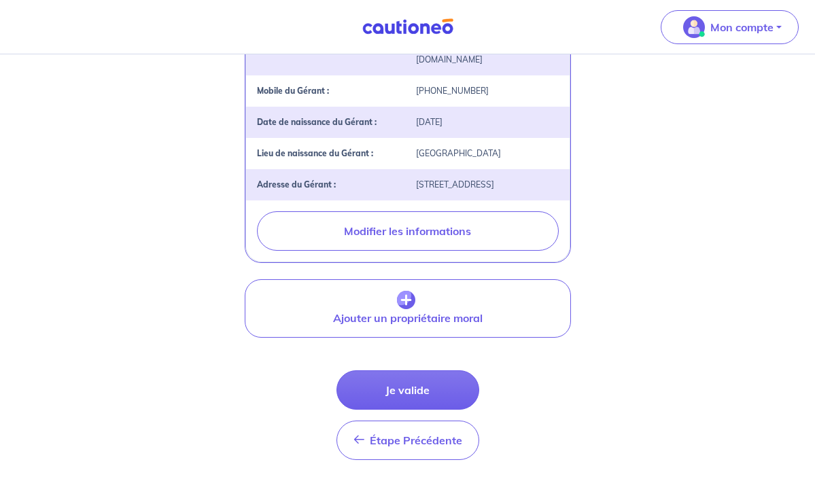
scroll to position [408, 0]
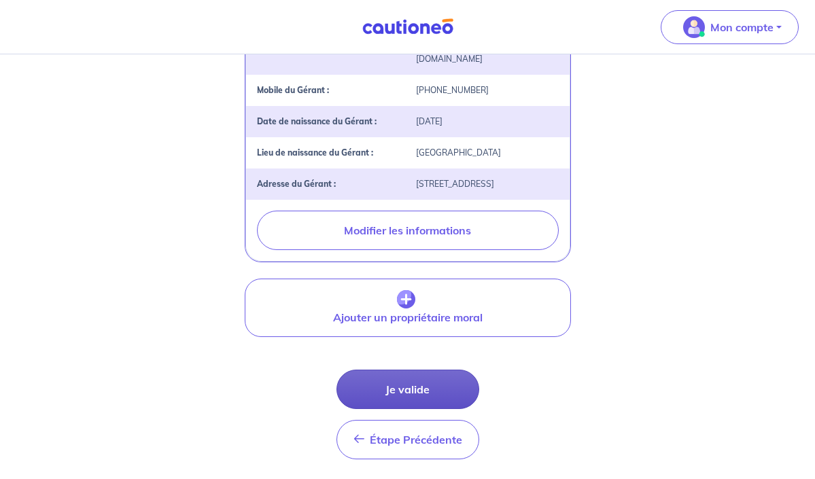
click at [394, 385] on button "Je valide" at bounding box center [407, 389] width 143 height 39
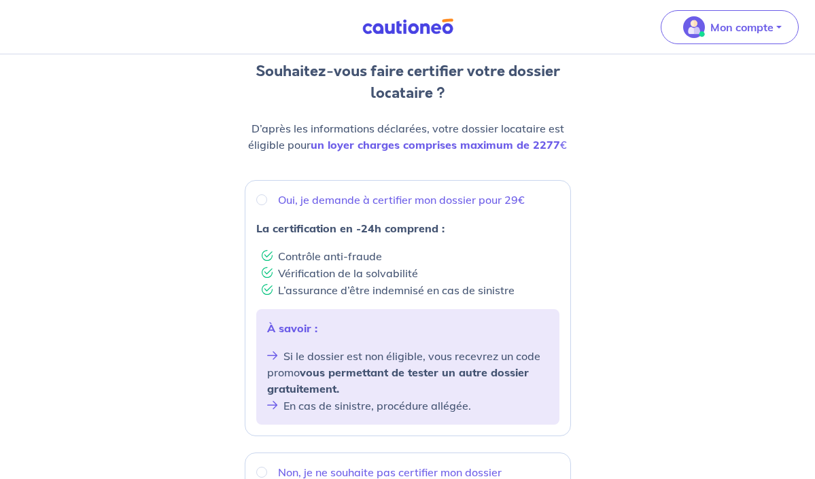
scroll to position [122, 0]
click at [260, 198] on input "Oui, je demande à certifier mon dossier pour 29€" at bounding box center [261, 199] width 11 height 11
radio input "true"
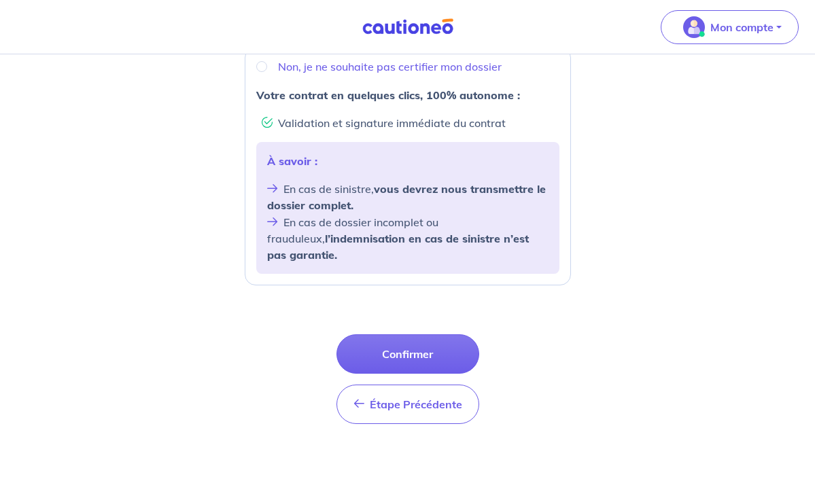
scroll to position [527, 0]
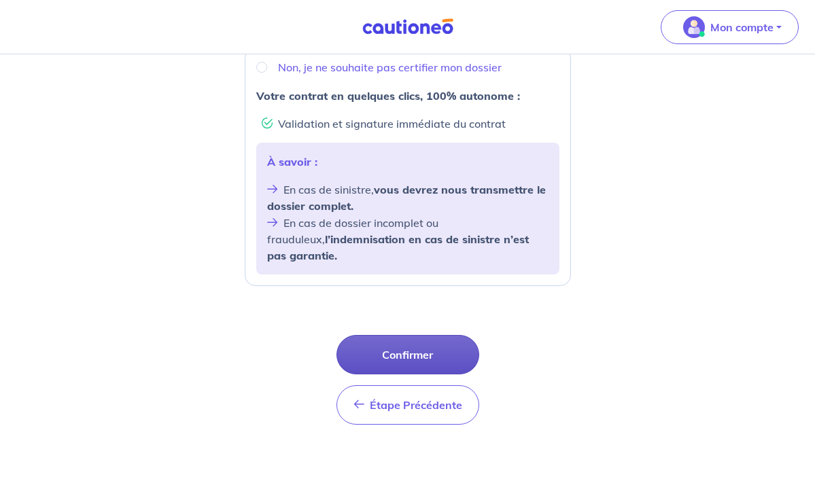
click at [432, 338] on button "Confirmer" at bounding box center [407, 354] width 143 height 39
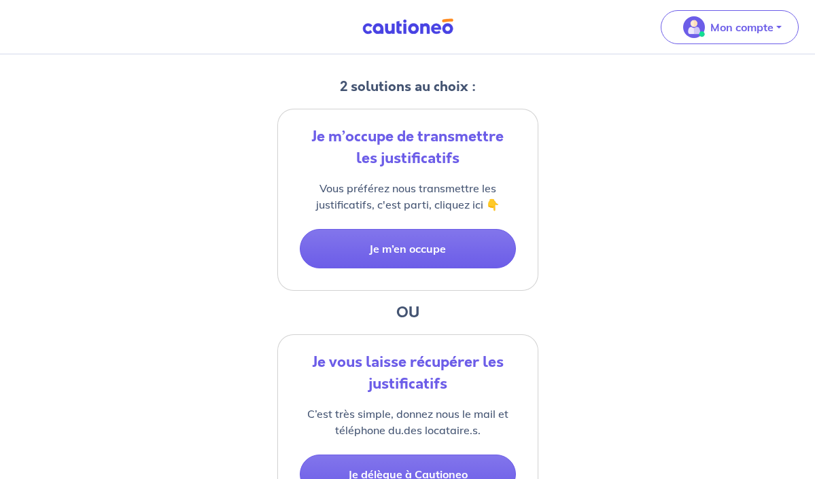
scroll to position [256, 0]
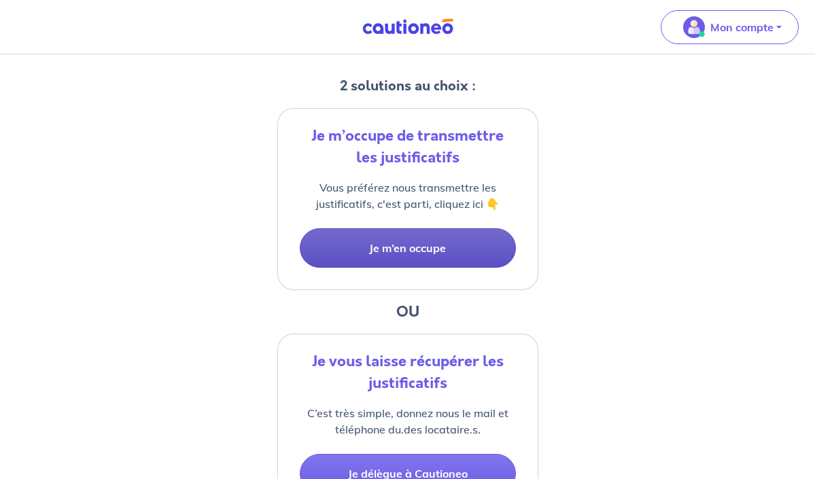
click at [405, 245] on button "Je m’en occupe" at bounding box center [408, 247] width 216 height 39
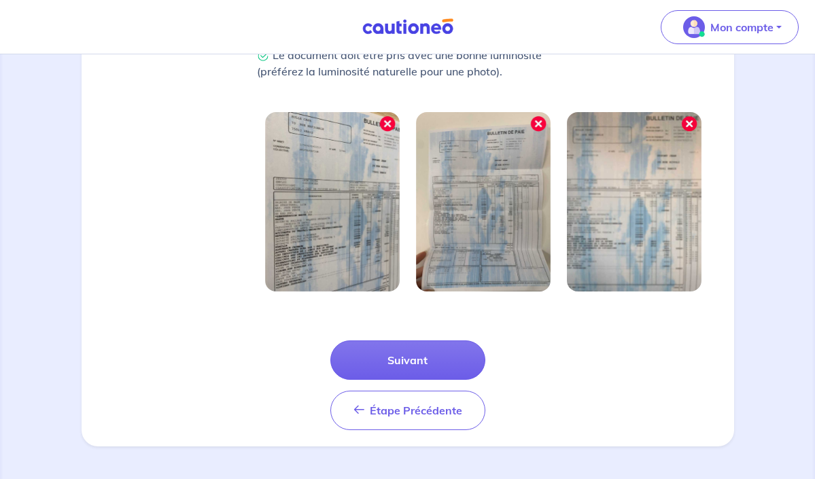
scroll to position [429, 0]
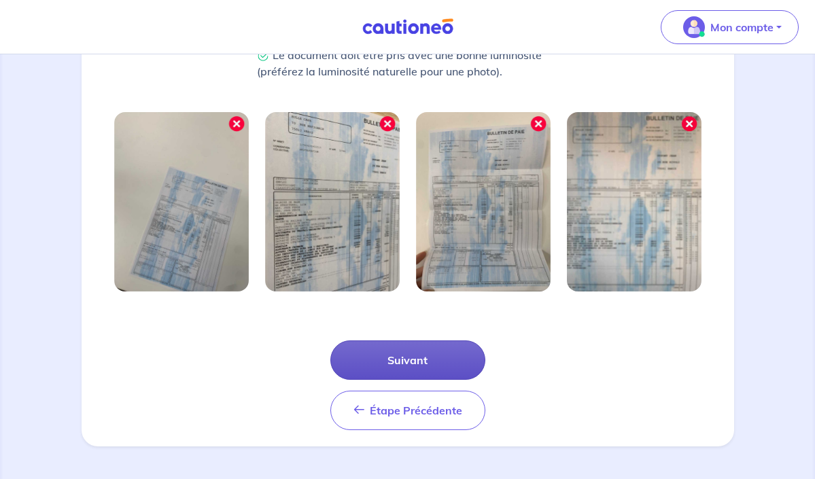
click at [396, 360] on button "Suivant" at bounding box center [407, 360] width 155 height 39
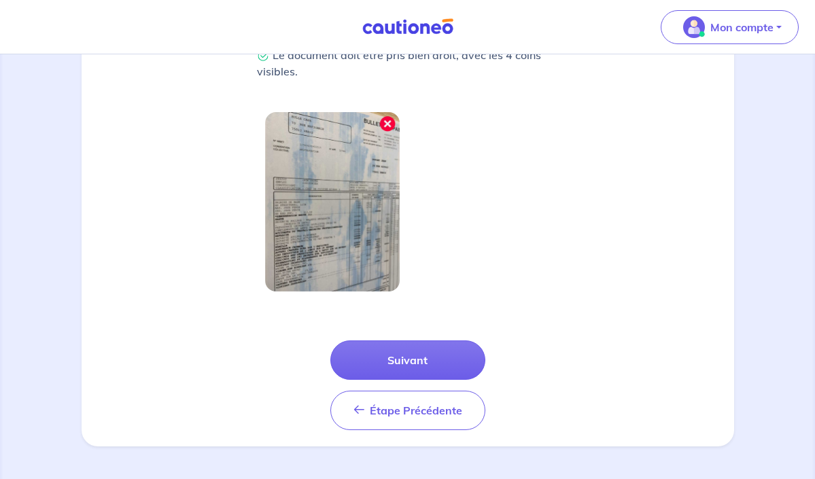
scroll to position [380, 0]
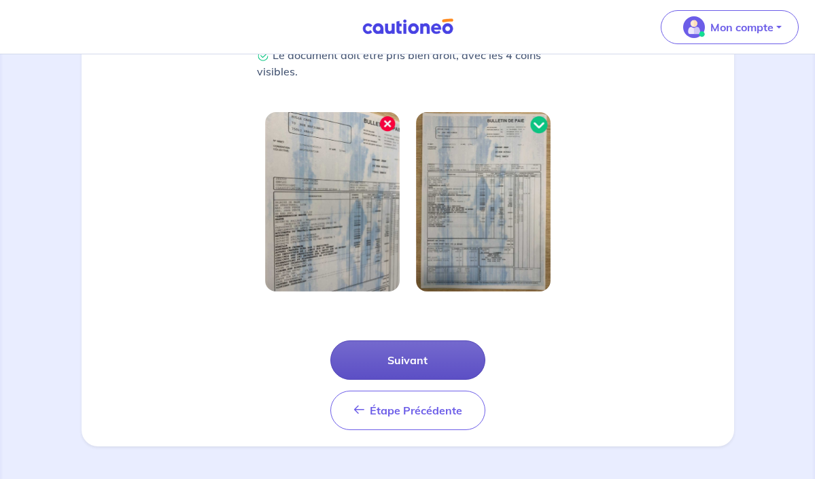
click at [405, 360] on button "Suivant" at bounding box center [407, 360] width 155 height 39
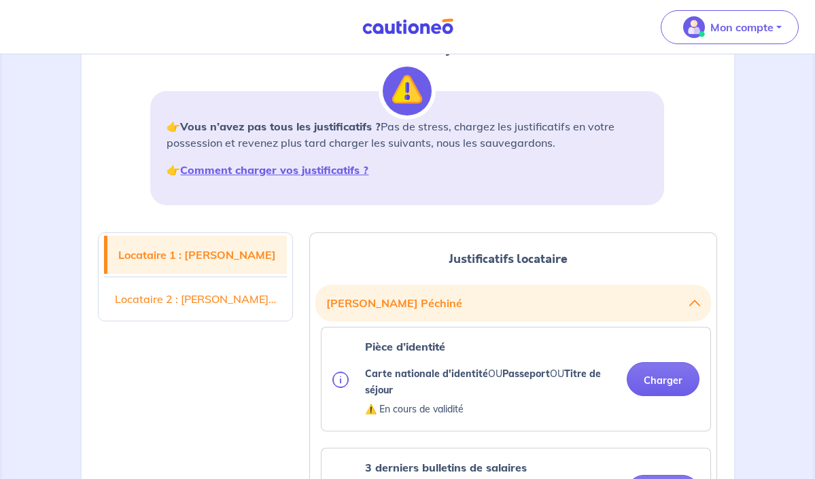
scroll to position [160, 0]
click at [669, 370] on button "Charger" at bounding box center [663, 379] width 73 height 34
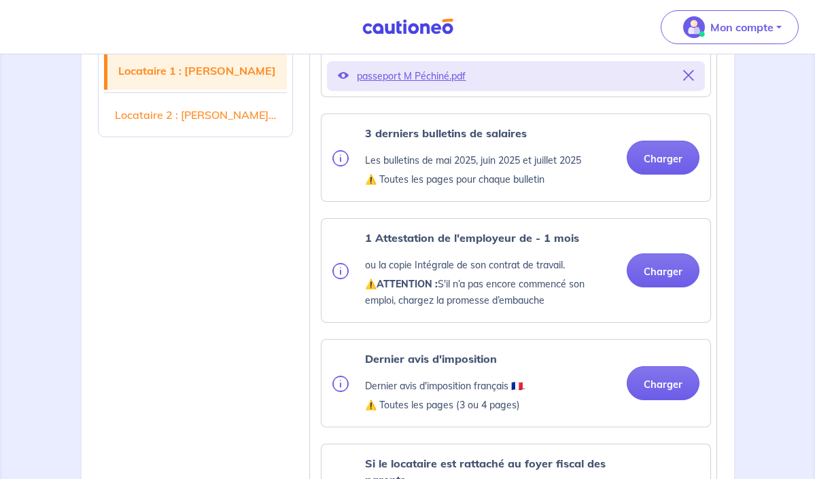
scroll to position [536, 0]
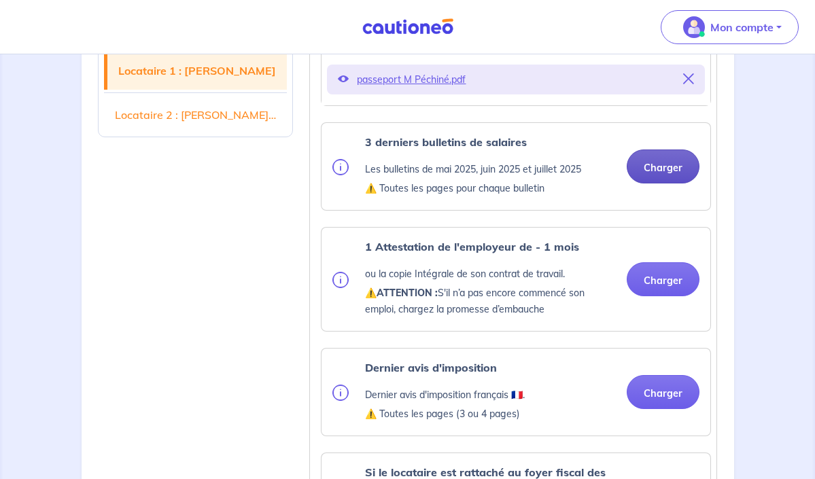
click at [654, 160] on button "Charger" at bounding box center [663, 167] width 73 height 34
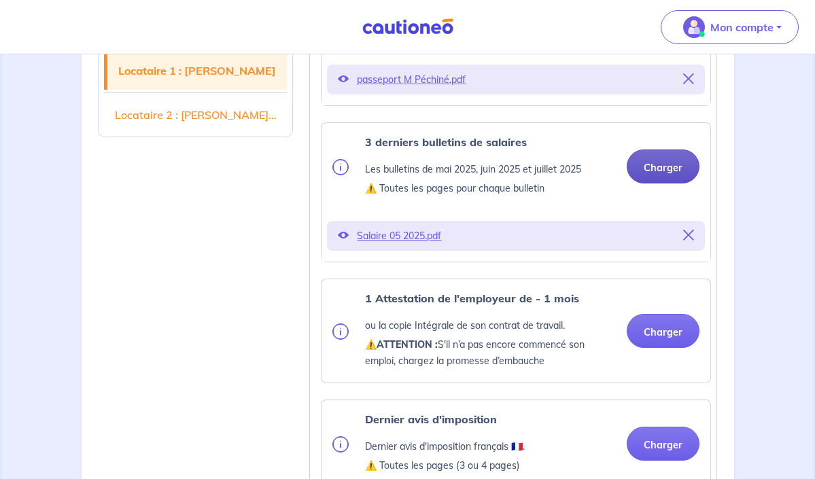
click at [661, 165] on button "Charger" at bounding box center [663, 167] width 73 height 34
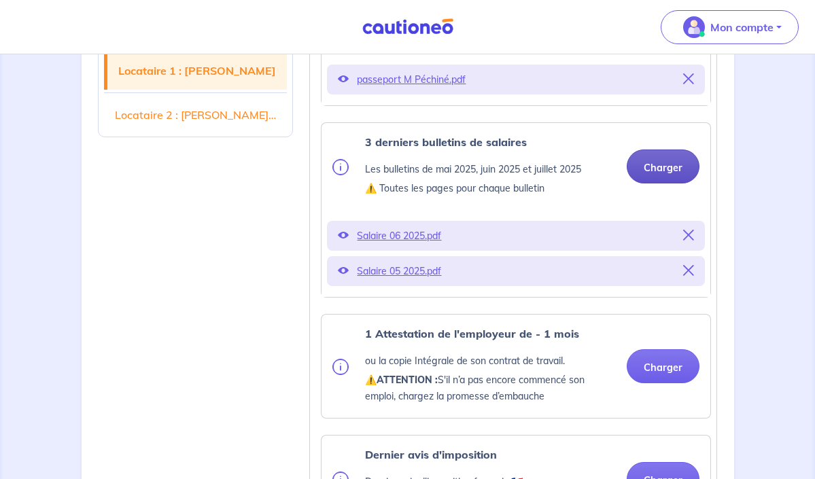
click at [663, 165] on button "Charger" at bounding box center [663, 167] width 73 height 34
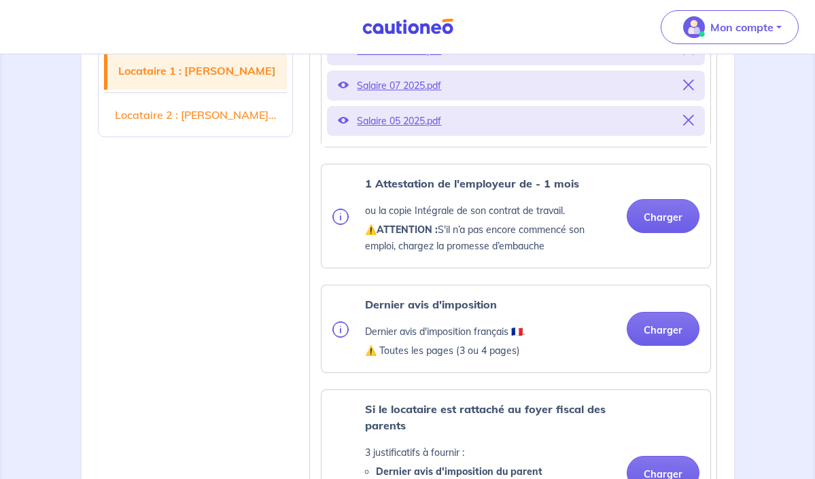
scroll to position [722, 0]
click at [663, 213] on button "Charger" at bounding box center [663, 215] width 73 height 34
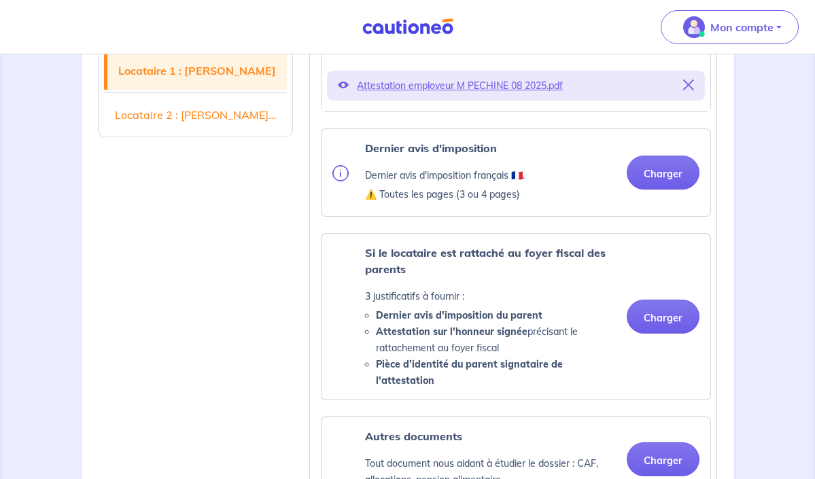
scroll to position [930, 0]
click at [665, 172] on button "Charger" at bounding box center [663, 172] width 73 height 34
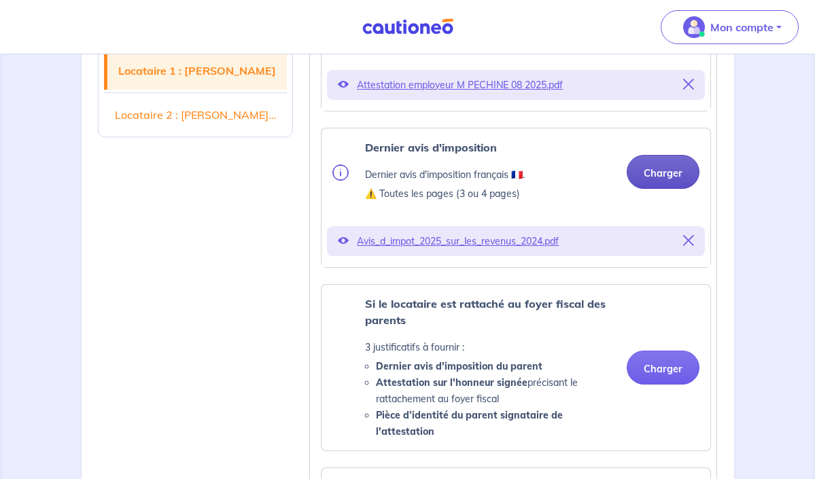
click at [664, 172] on button "Charger" at bounding box center [663, 172] width 73 height 34
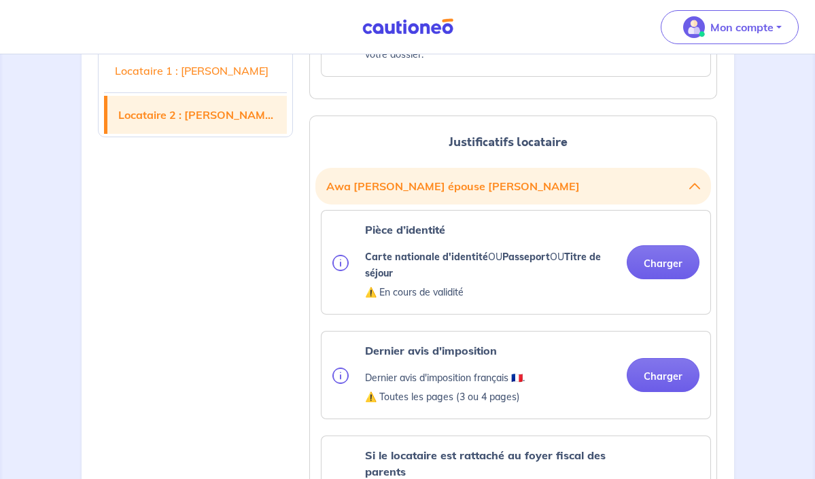
scroll to position [1626, 0]
click at [636, 245] on button "Charger" at bounding box center [663, 262] width 73 height 34
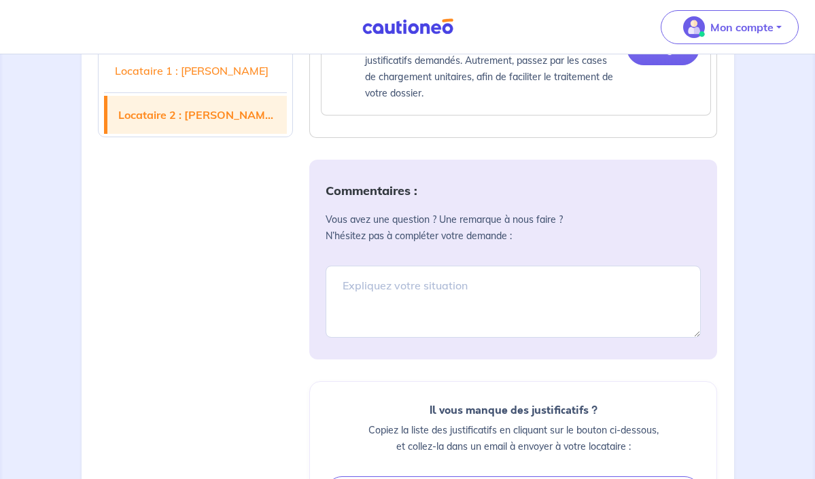
scroll to position [2453, 0]
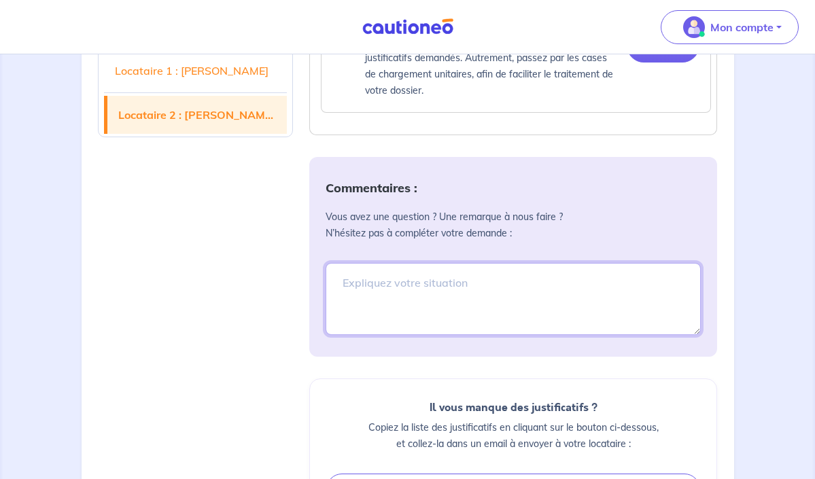
click at [346, 263] on textarea at bounding box center [513, 299] width 375 height 72
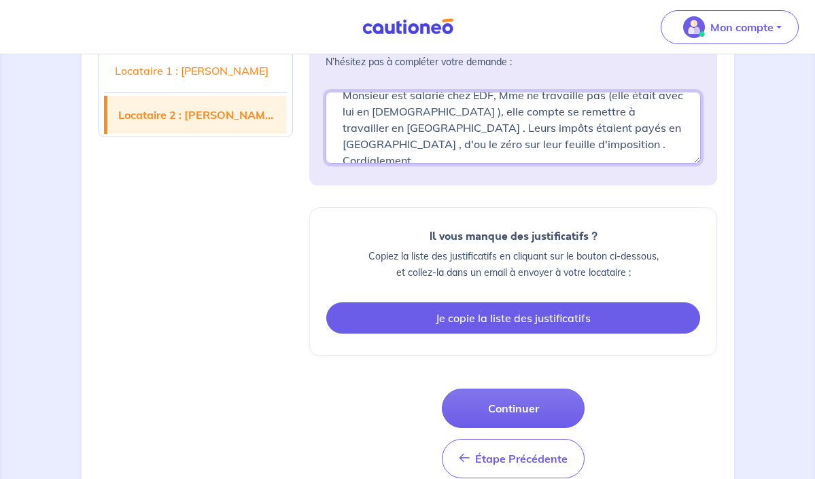
scroll to position [2624, 0]
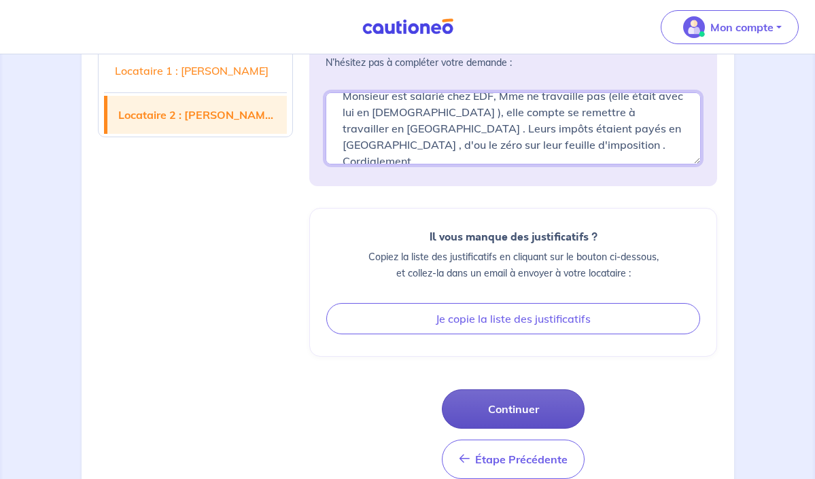
type textarea "Bonjour, M et Mme [PERSON_NAME] reviennent de Chine ou Monsieur est salarié che…"
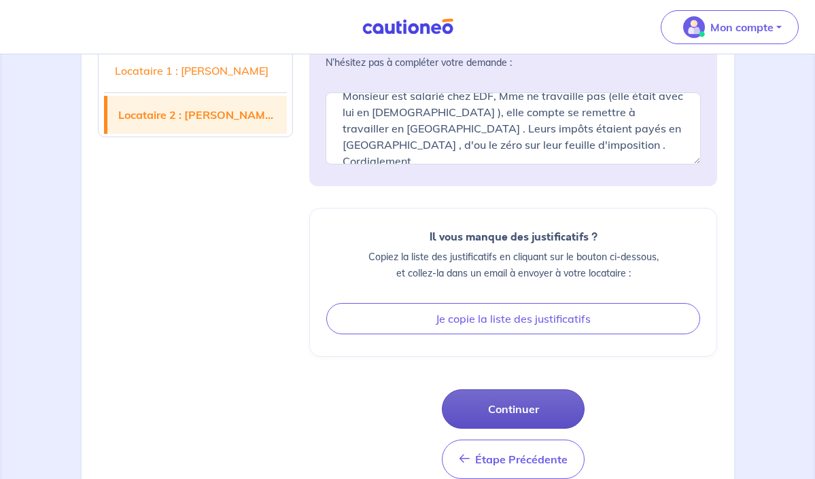
click at [505, 389] on button "Continuer" at bounding box center [513, 408] width 143 height 39
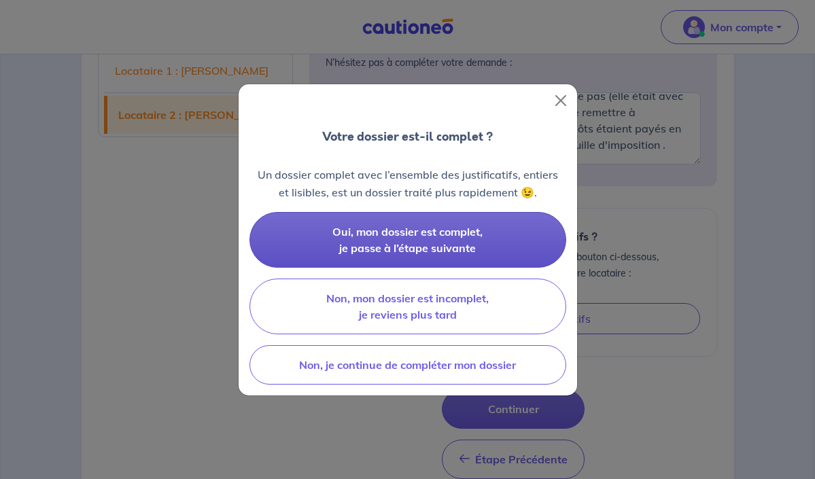
click at [445, 239] on button "Oui, mon dossier est complet, je passe à l’étape suivante" at bounding box center [407, 240] width 317 height 56
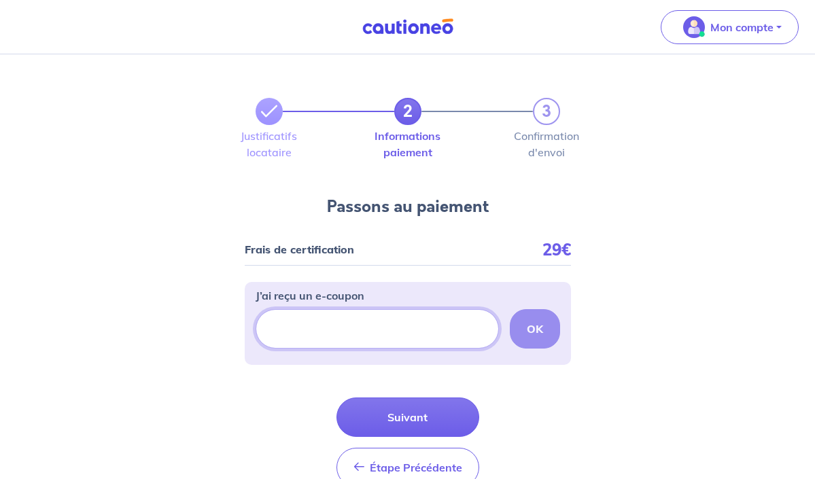
click at [285, 329] on input "J’ai reçu un e-coupon" at bounding box center [377, 328] width 243 height 39
click at [535, 324] on strong "OK" at bounding box center [535, 329] width 16 height 14
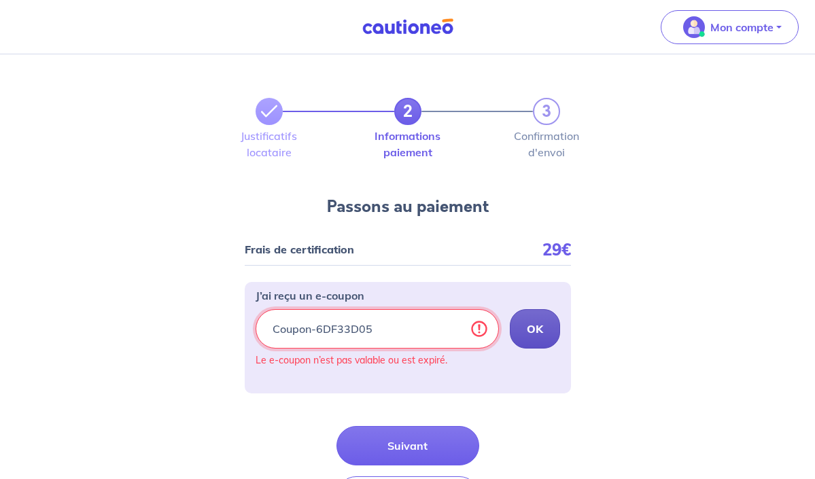
click at [315, 329] on input "Coupon-6DF33D05" at bounding box center [377, 328] width 243 height 39
click at [532, 328] on strong "OK" at bounding box center [535, 329] width 16 height 14
click at [478, 330] on input "6DF33D05" at bounding box center [377, 328] width 243 height 39
click at [271, 329] on input "6DF33D05" at bounding box center [377, 328] width 243 height 39
type input "ECOUPON -6DF33D05"
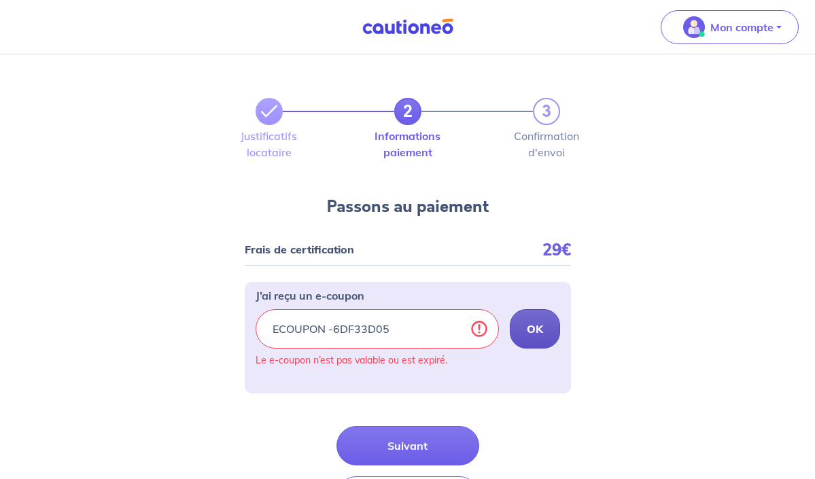
click at [535, 319] on button "OK" at bounding box center [535, 328] width 50 height 39
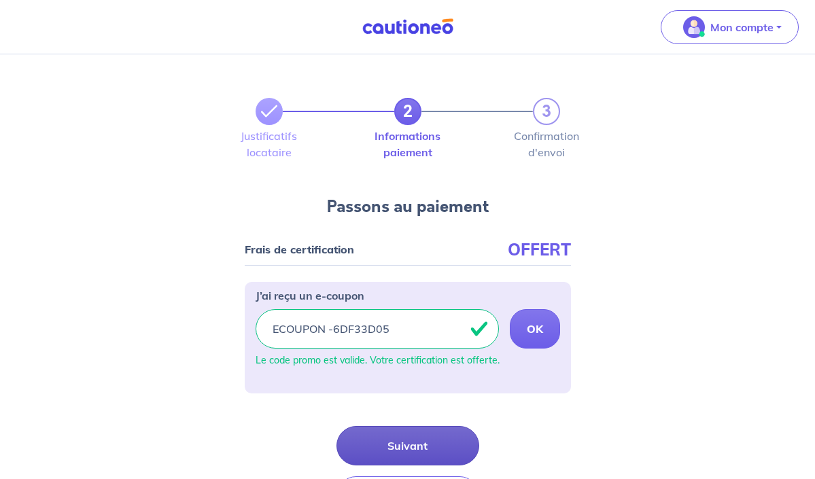
click at [411, 440] on button "Suivant" at bounding box center [407, 445] width 143 height 39
